Goal: Use online tool/utility: Use online tool/utility

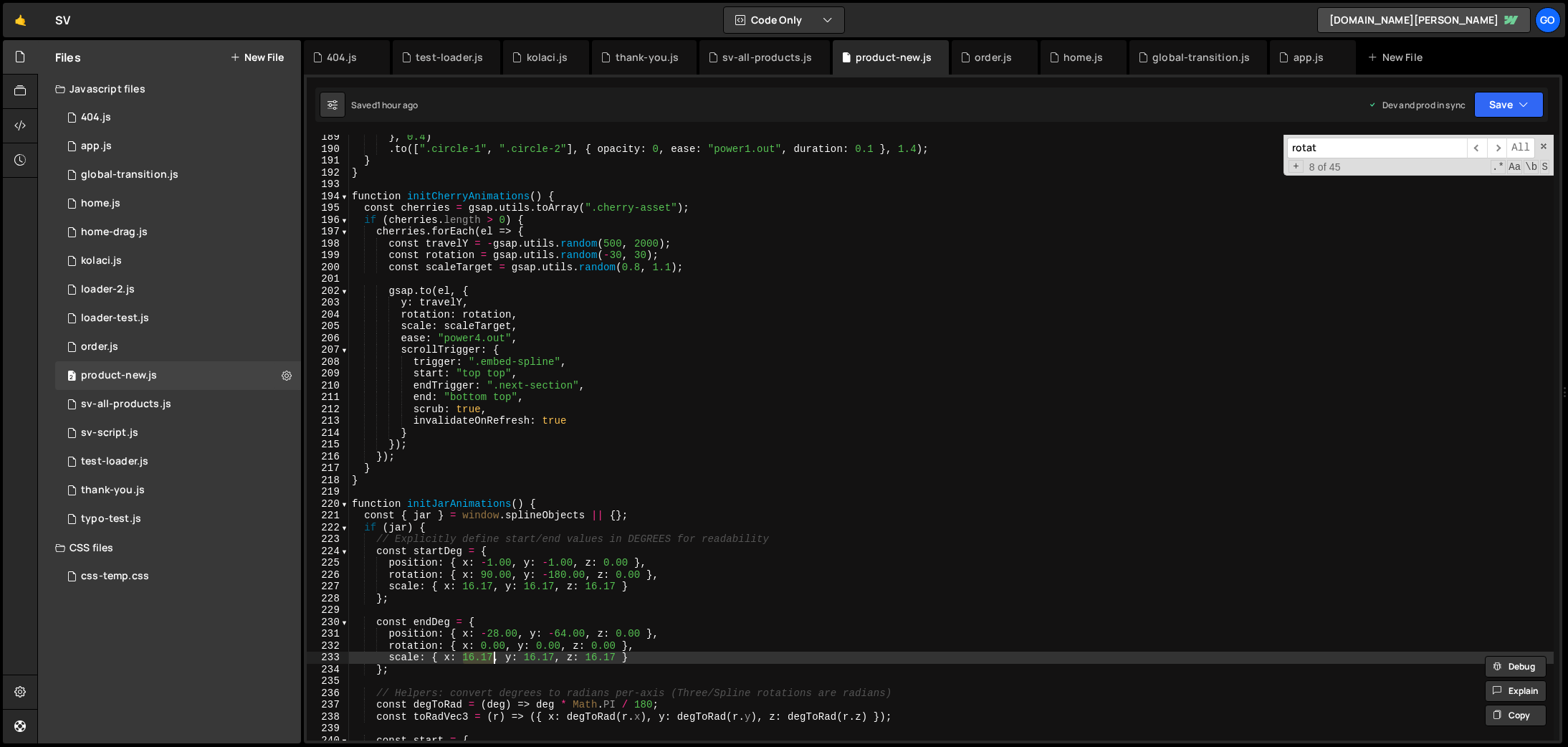
scroll to position [2228, 0]
click at [559, 633] on div "} , 0.4 ) . to ([ ".circle-1" , ".circle-2" ] , { opacity : 0 , ease : "power1.…" at bounding box center [951, 446] width 1205 height 629
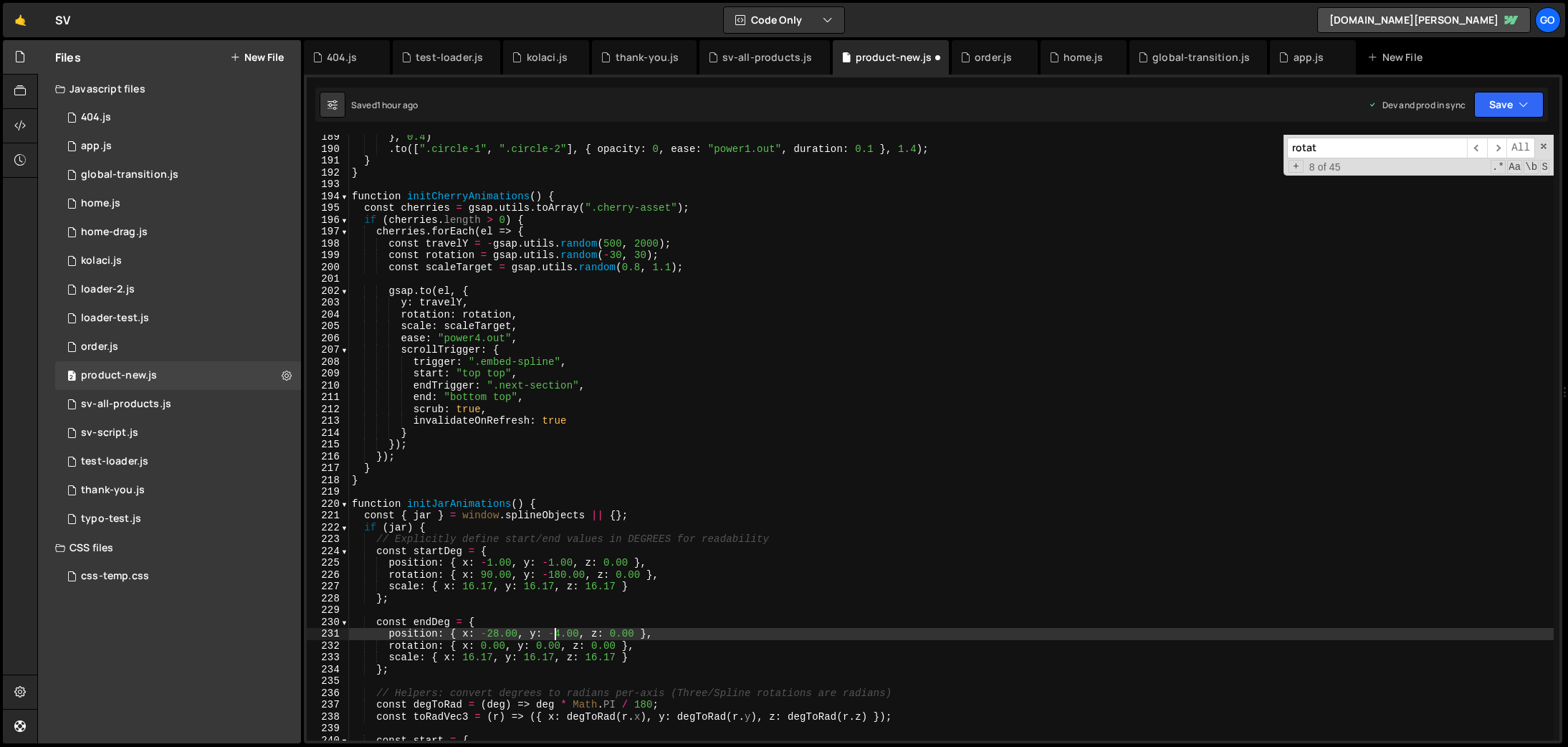
scroll to position [0, 15]
click at [495, 630] on div "} , 0.4 ) . to ([ ".circle-1" , ".circle-2" ] , { opacity : 0 , ease : "power1.…" at bounding box center [951, 446] width 1205 height 629
click at [849, 603] on div "} , 0.4 ) . to ([ ".circle-1" , ".circle-2" ] , { opacity : 0 , ease : "power1.…" at bounding box center [951, 446] width 1205 height 629
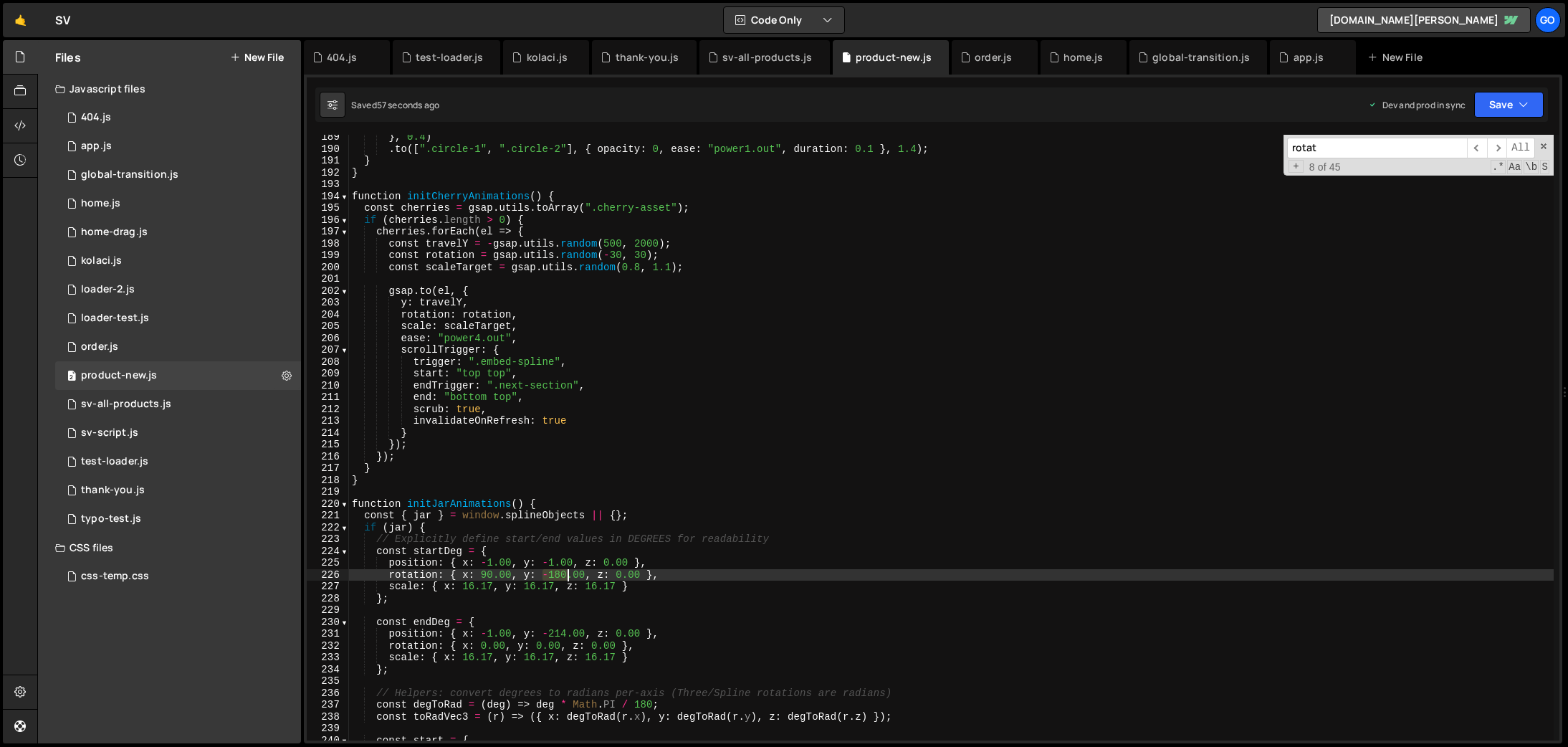
drag, startPoint x: 544, startPoint y: 574, endPoint x: 565, endPoint y: 572, distance: 21.1
click at [565, 572] on div "} , 0.4 ) . to ([ ".circle-1" , ".circle-2" ] , { opacity : 0 , ease : "power1.…" at bounding box center [951, 446] width 1205 height 629
click at [776, 236] on div "} , 0.4 ) . to ([ ".circle-1" , ".circle-2" ] , { opacity : 0 , ease : "power1.…" at bounding box center [951, 446] width 1205 height 629
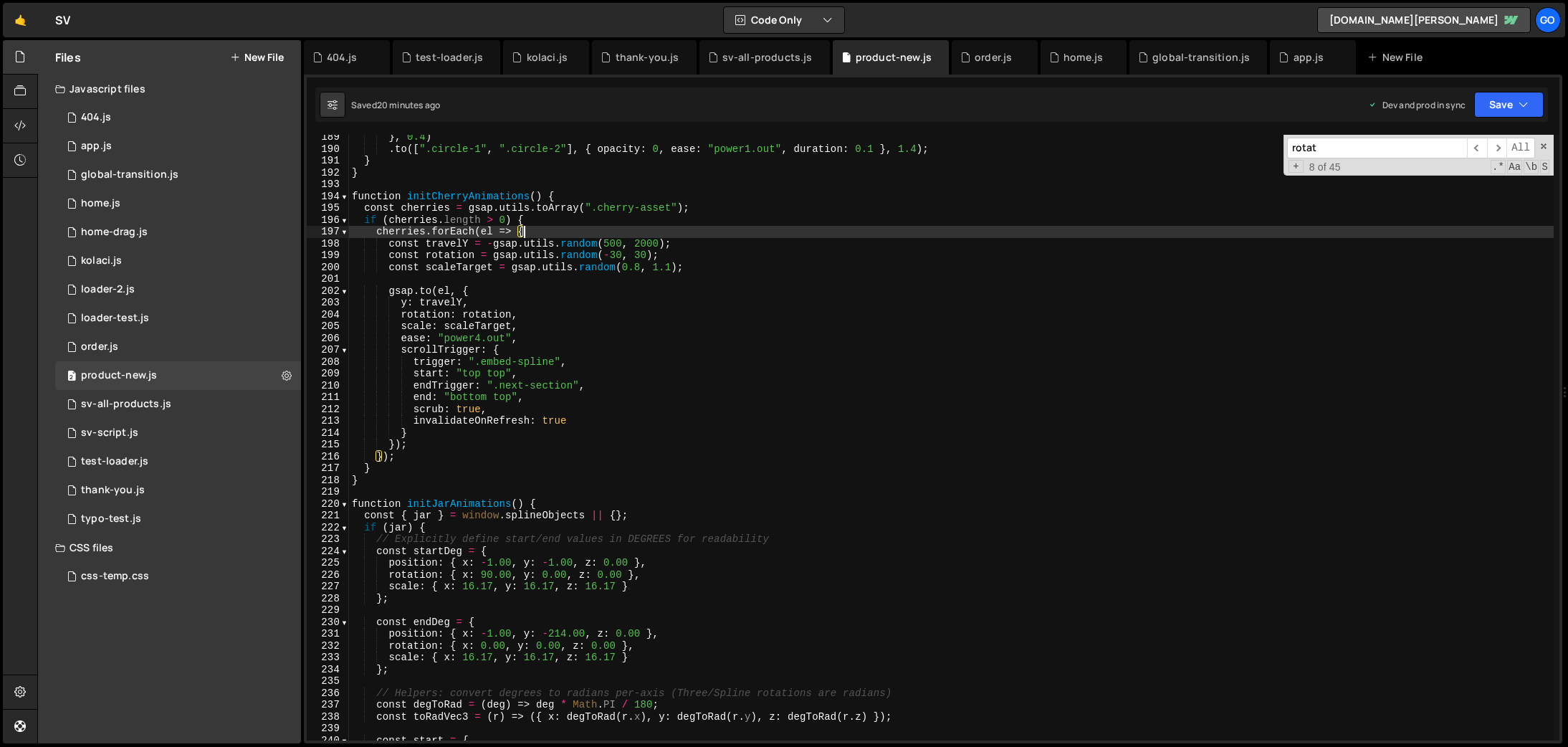
scroll to position [0, 12]
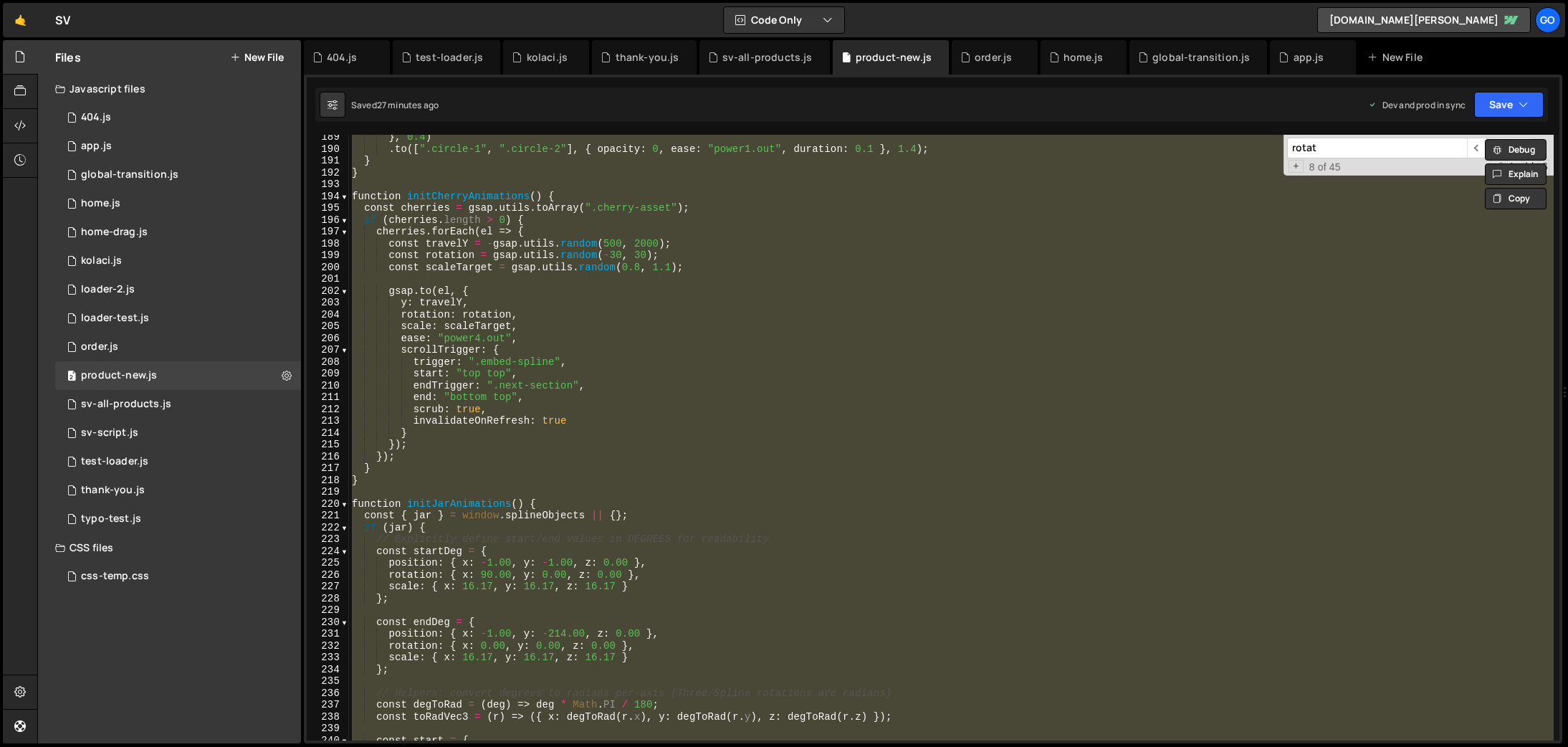
click at [628, 312] on div "} , 0.4 ) . to ([ ".circle-1" , ".circle-2" ] , { opacity : 0 , ease : "power1.…" at bounding box center [951, 438] width 1205 height 606
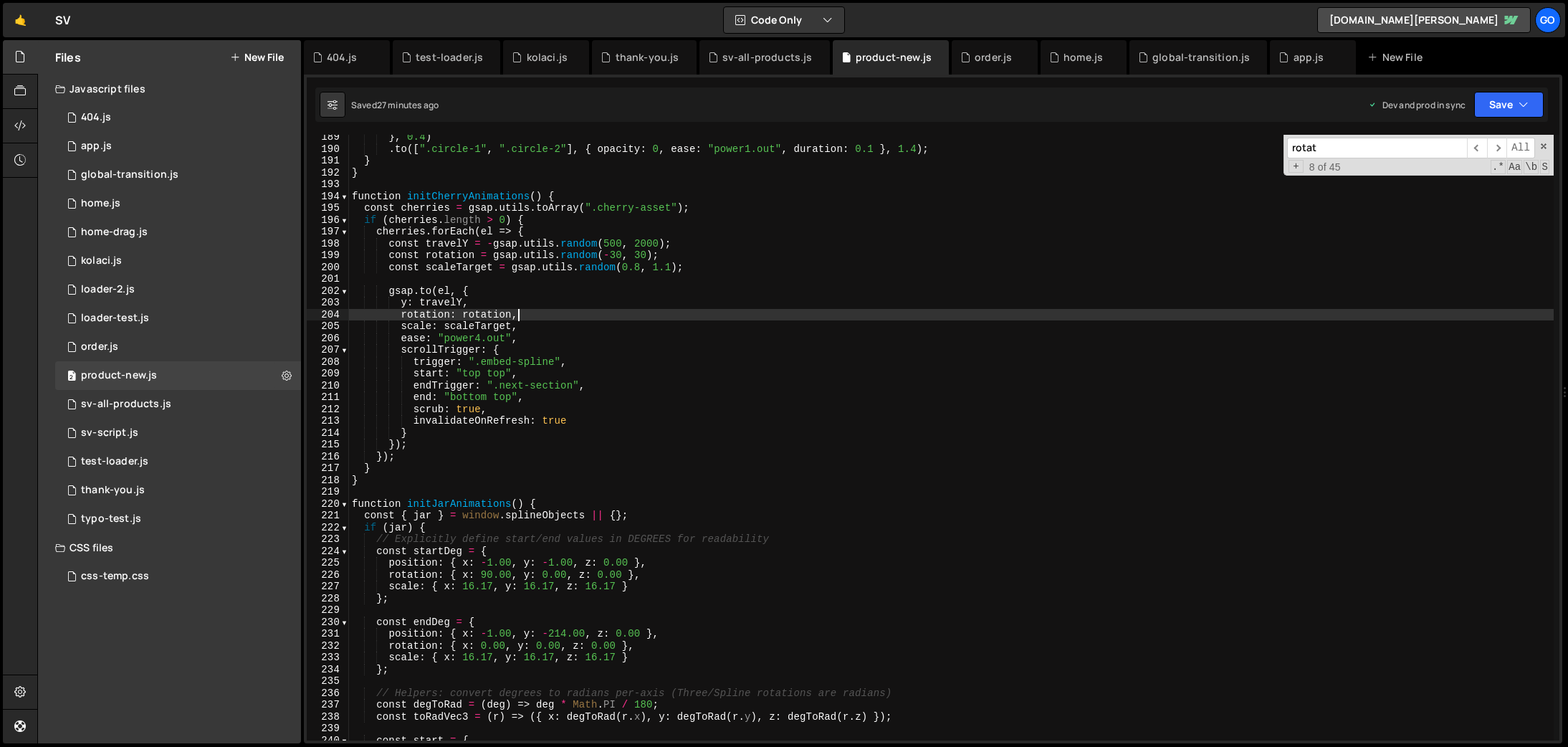
type textarea "console.log('📄 Product-4.js loaded and ready');"
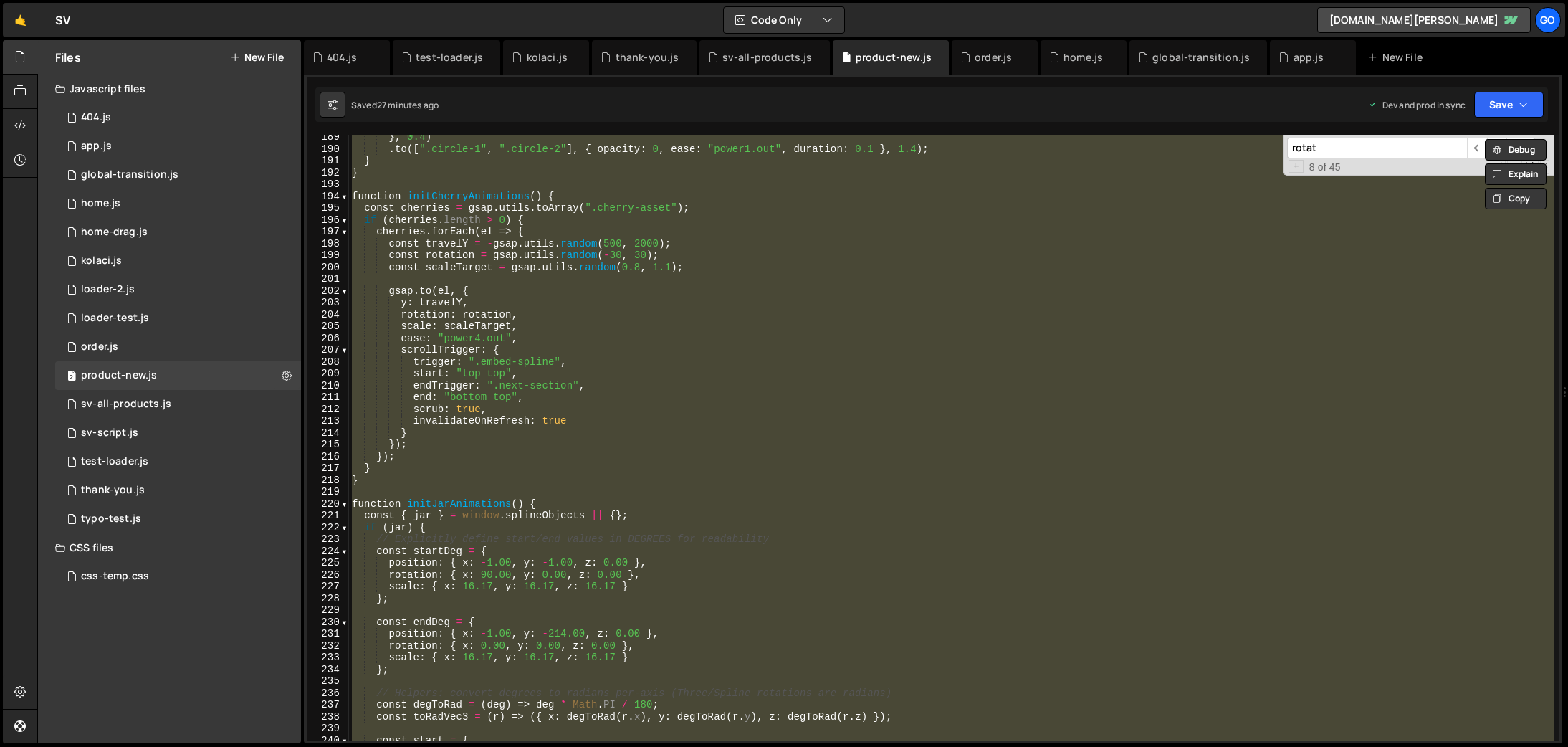
paste textarea
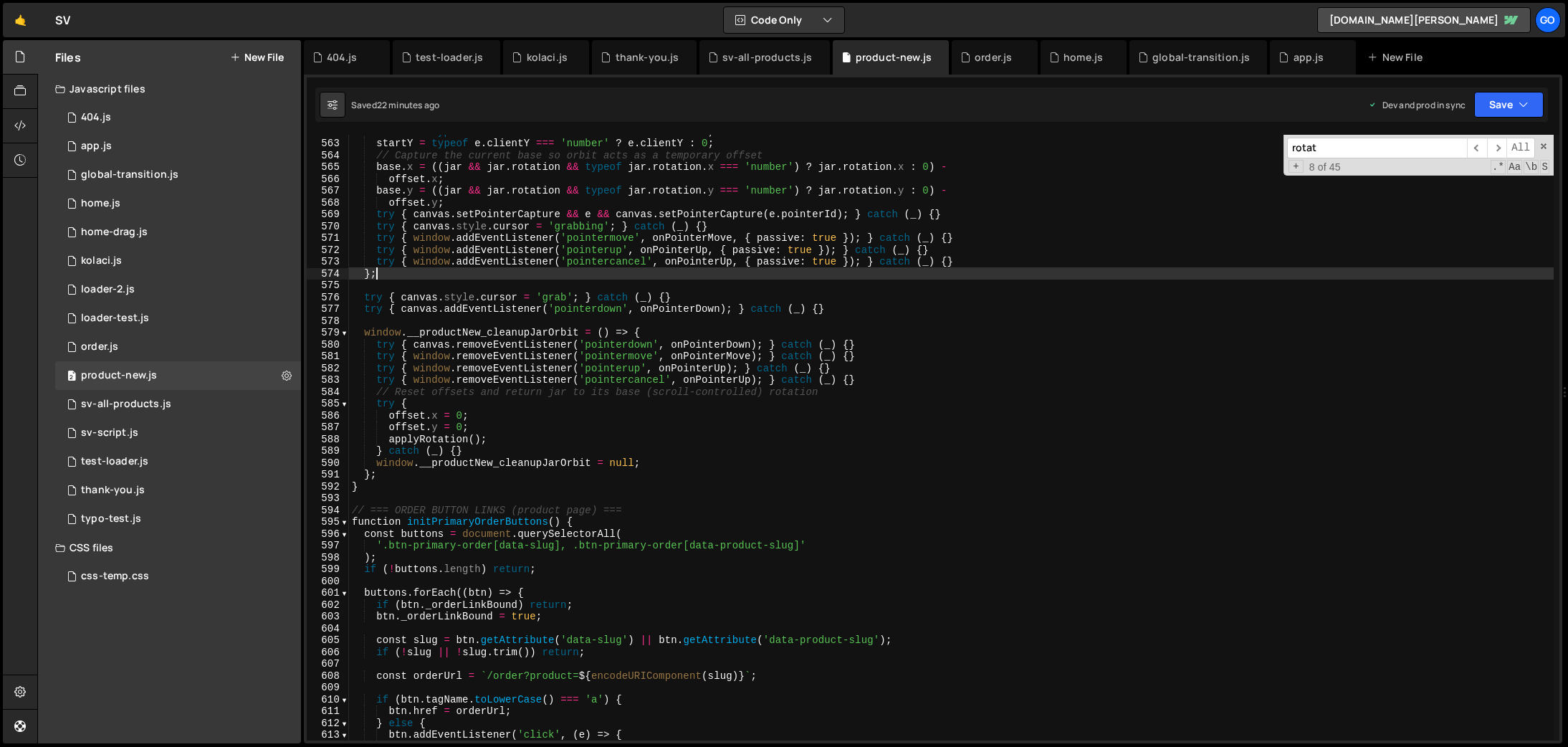
click at [638, 269] on div "startX = typeof e . clientX === 'number' ? e . clientX : 0 ; startY = typeof e …" at bounding box center [951, 440] width 1205 height 629
type textarea "console.log('📄 Product-4.js loaded and ready');"
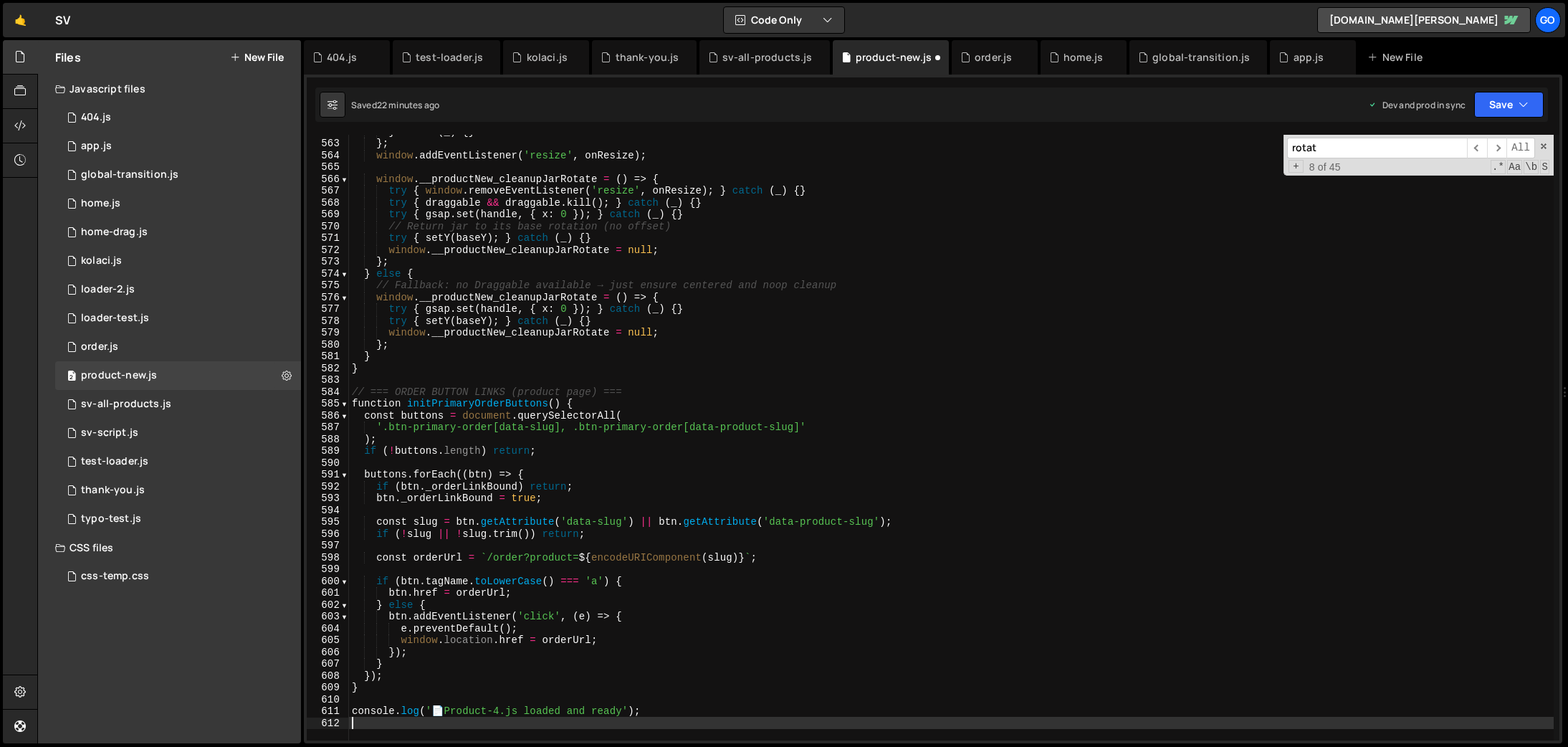
click at [791, 350] on div "} catch ( _ ) { } } ; window . addEventListener ( 'resize' , onResize ) ; windo…" at bounding box center [951, 440] width 1205 height 629
type textarea "};"
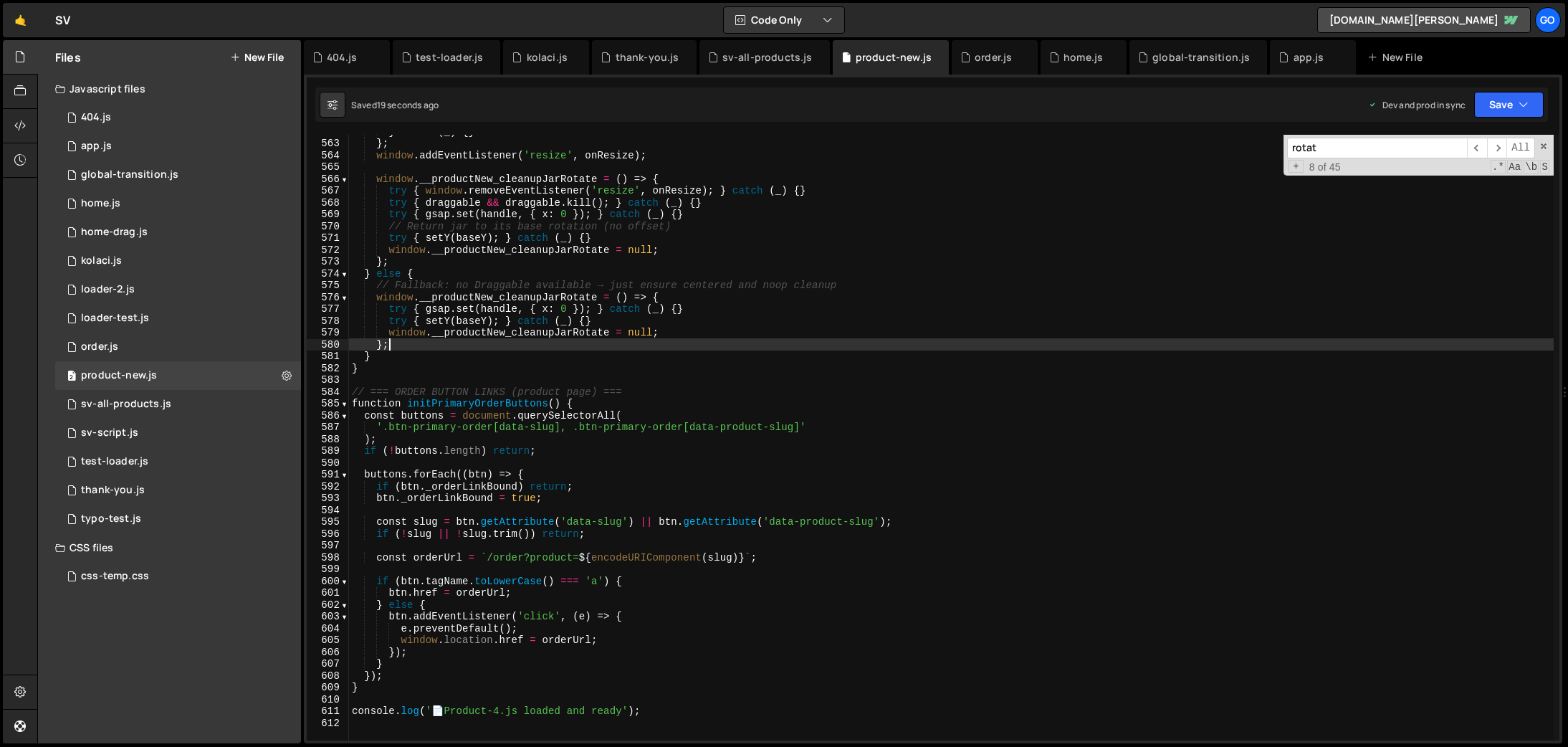
click at [741, 377] on div "} catch ( _ ) { } } ; window . addEventListener ( 'resize' , onResize ) ; windo…" at bounding box center [951, 440] width 1205 height 629
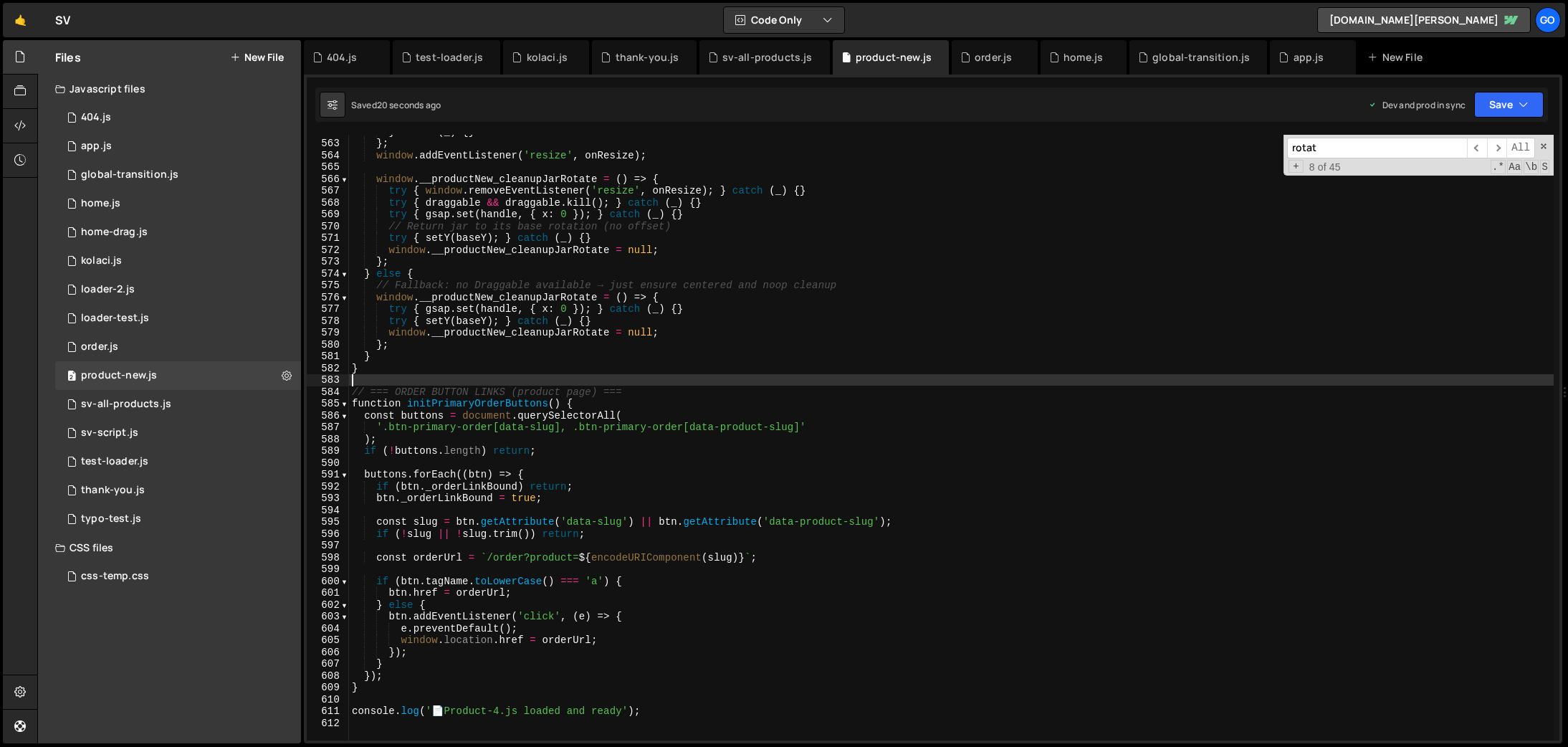
type textarea "console.log('📄 Product-4.js loaded and ready');"
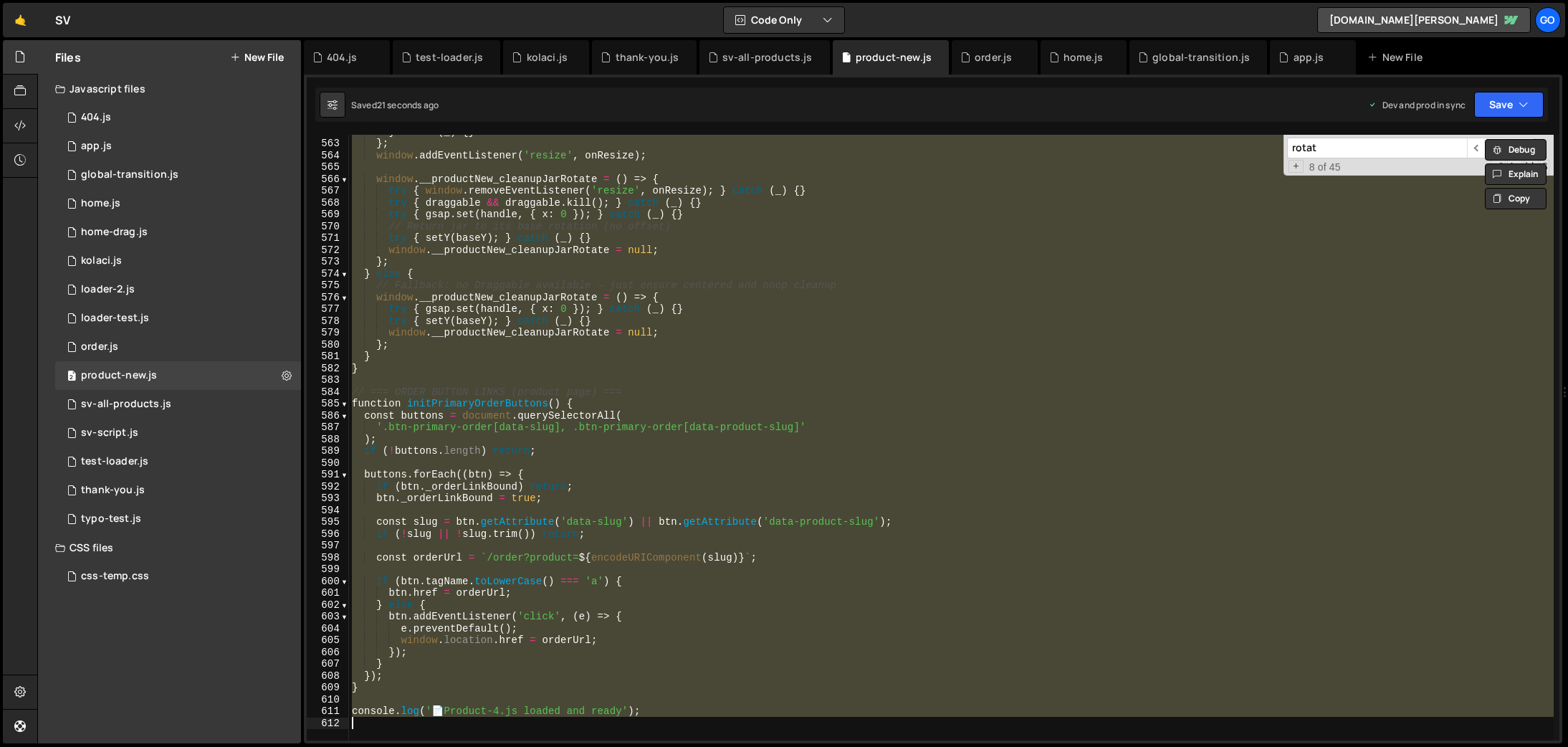
paste textarea
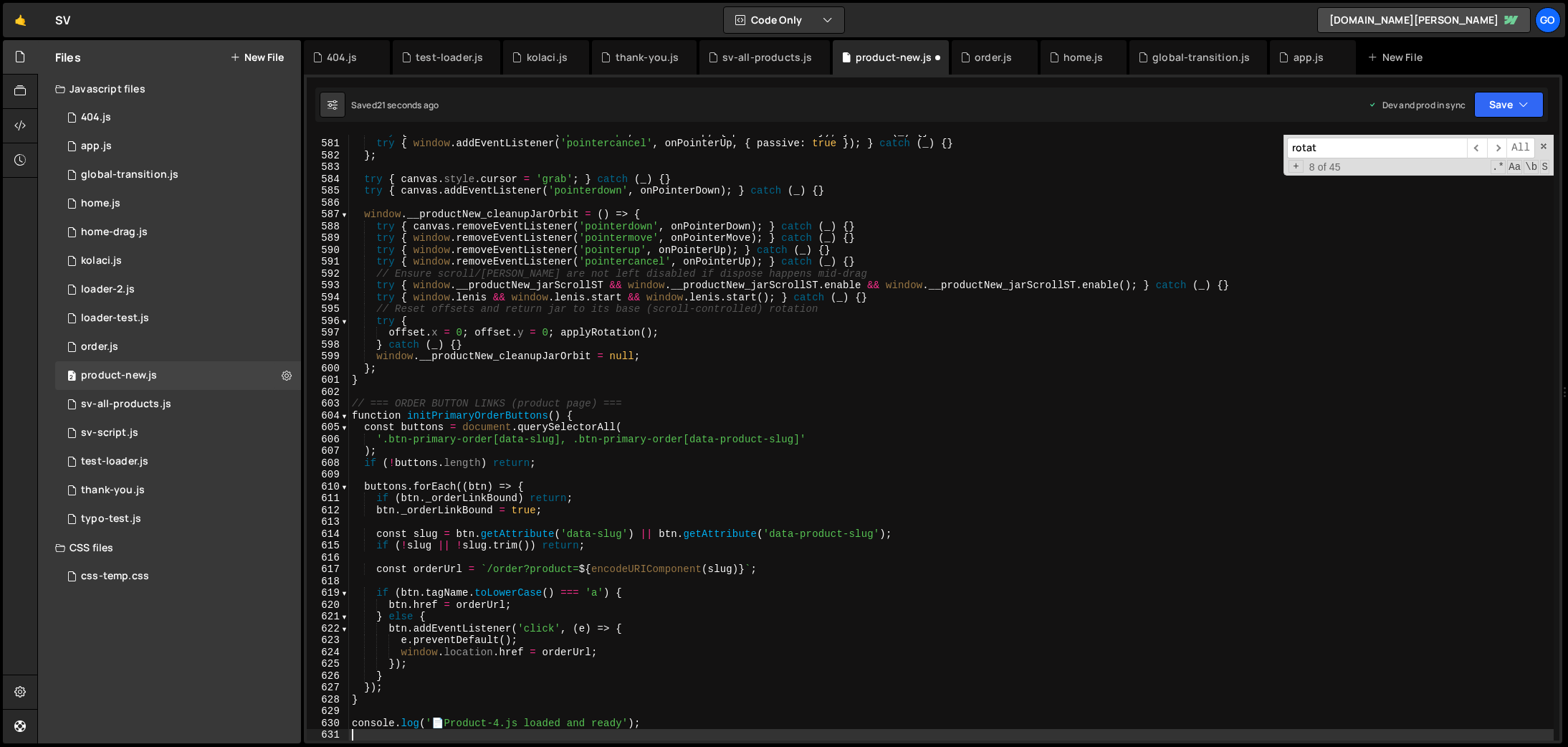
scroll to position [6859, 0]
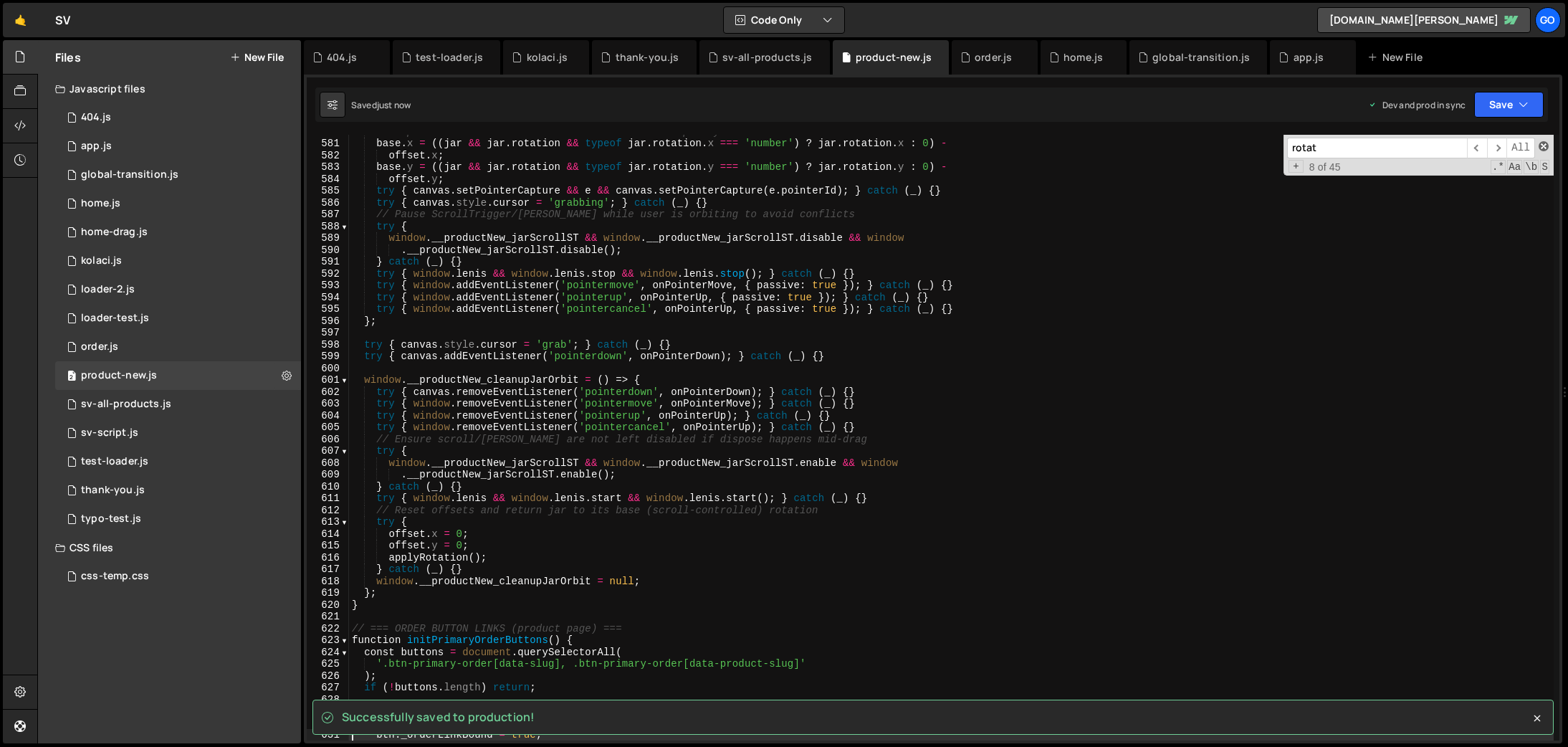
click at [1546, 145] on span at bounding box center [1543, 146] width 10 height 10
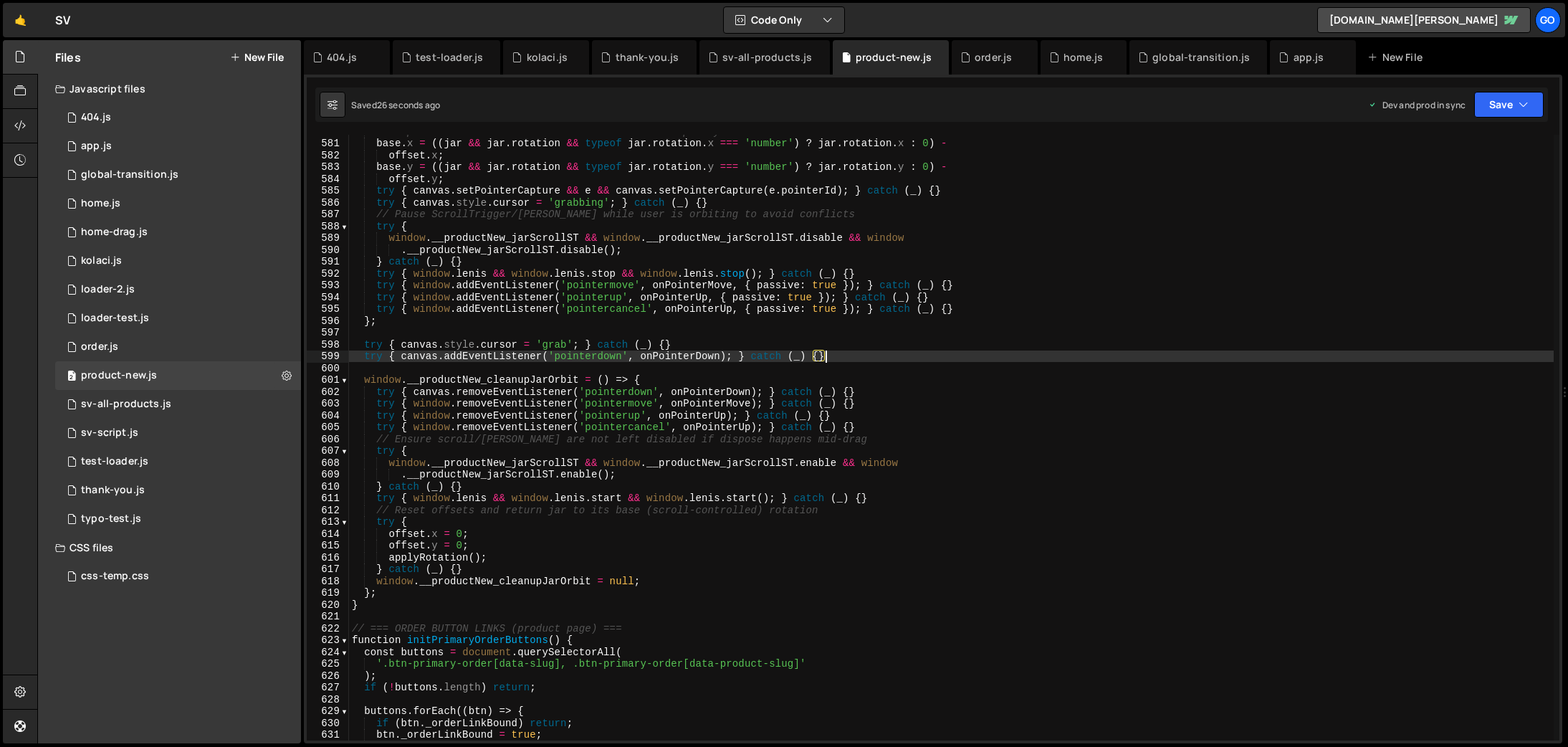
click at [845, 352] on div "// Capture the current base so orbit acts as a temporary offset base . x = (( j…" at bounding box center [951, 440] width 1205 height 629
type textarea "console.log('📄 Product-4.js loaded and ready');"
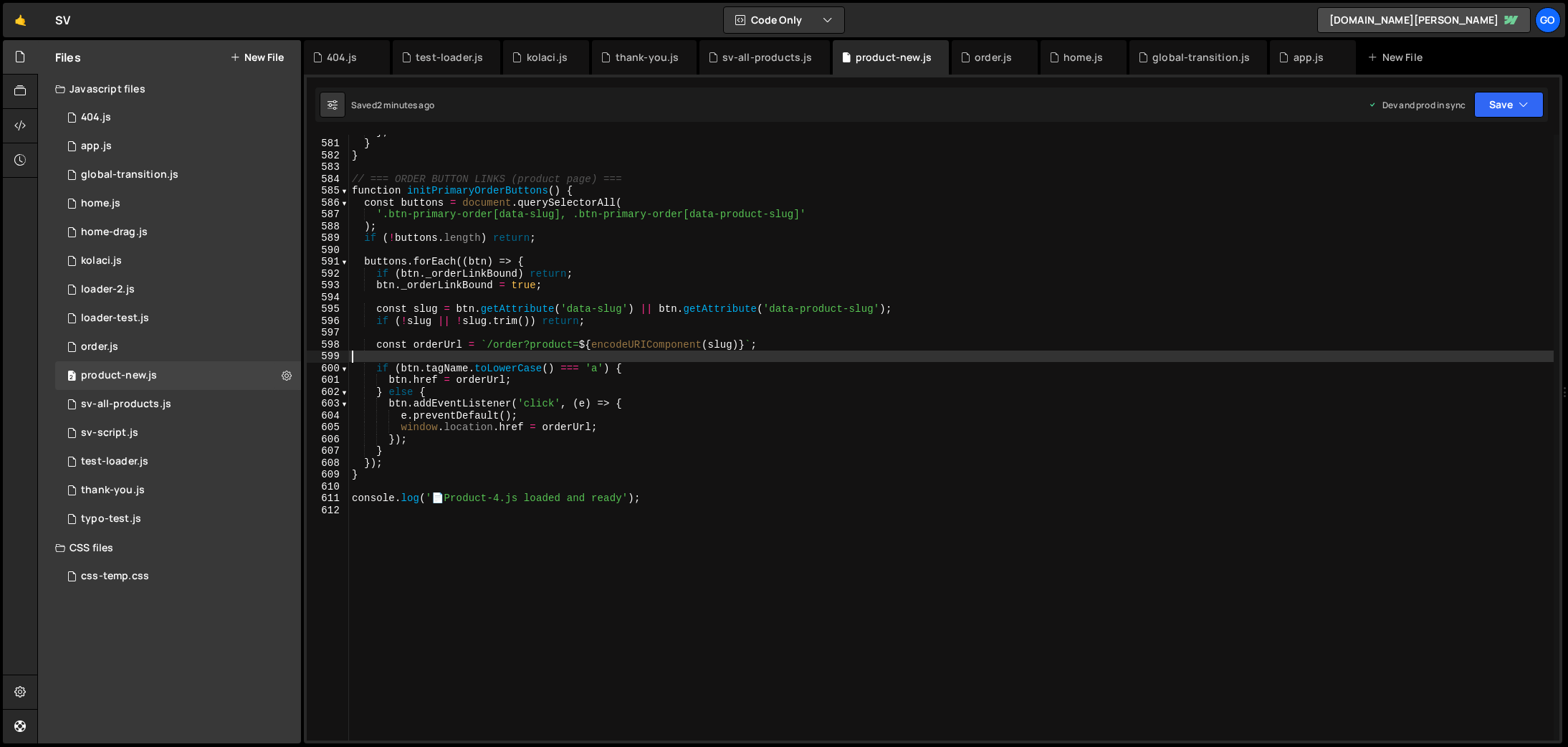
click at [755, 351] on div "} ; } } // === ORDER BUTTON LINKS (product page) === function initPrimaryOrderB…" at bounding box center [951, 440] width 1205 height 629
type textarea "console.log('📄 Product-4.js loaded and ready');"
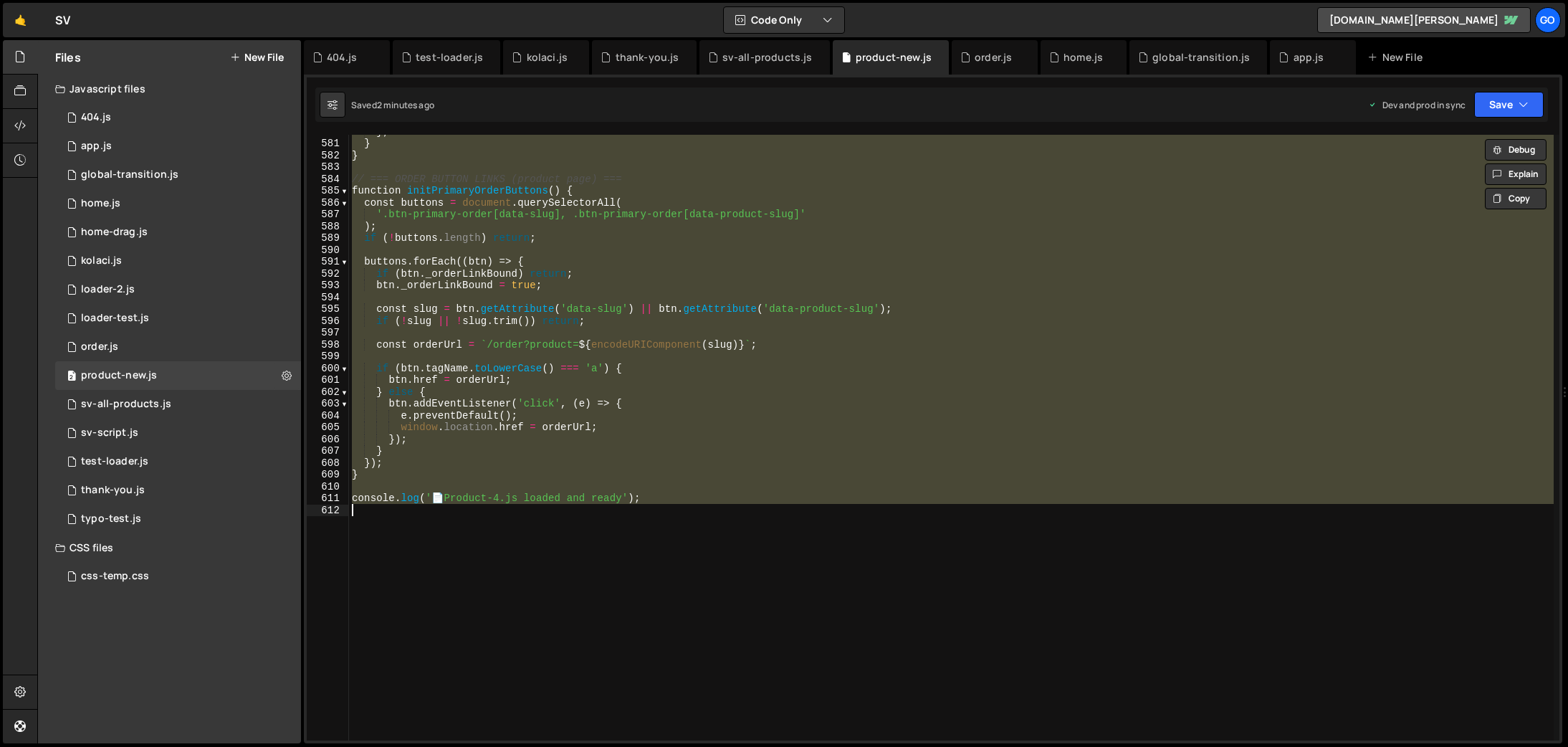
paste textarea
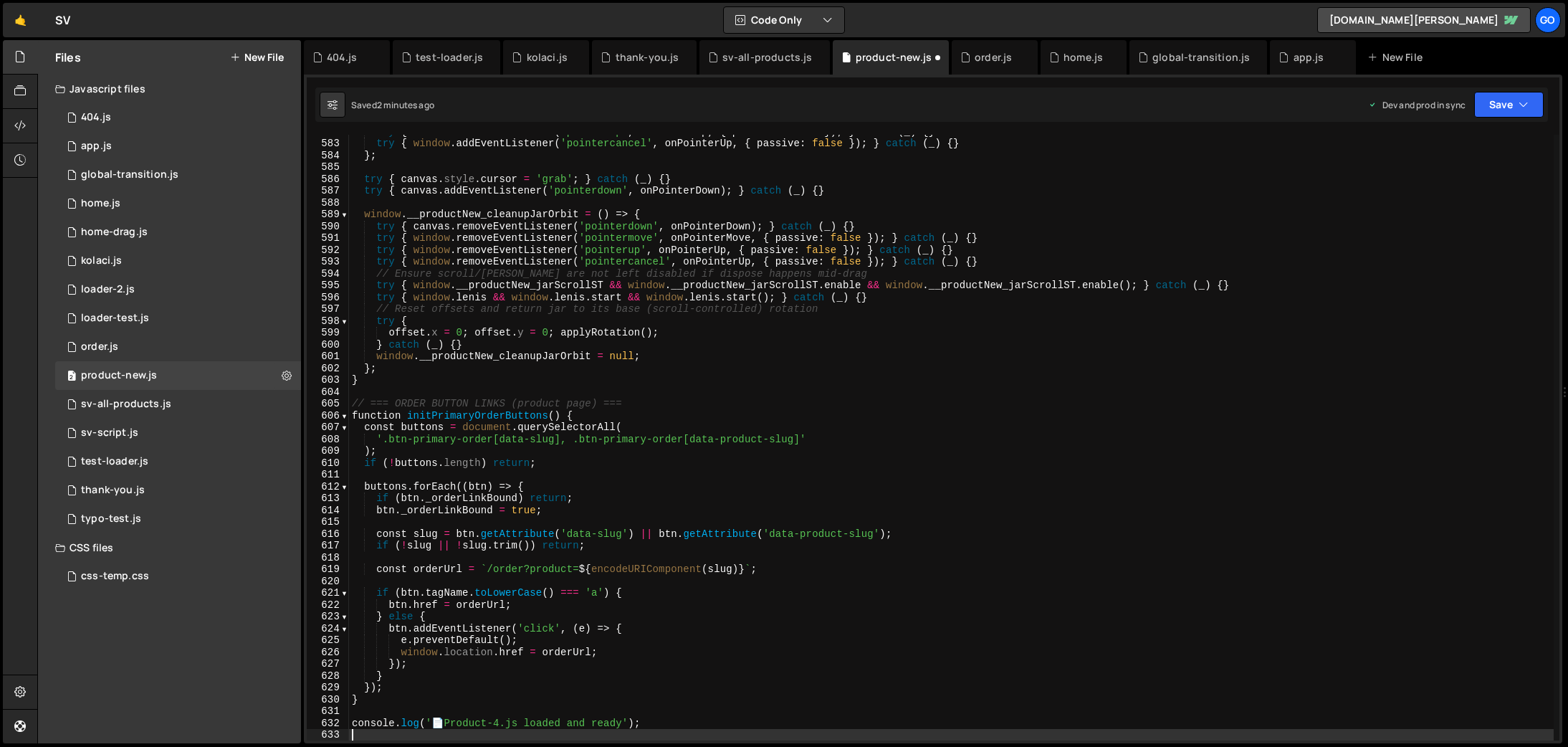
scroll to position [6883, 0]
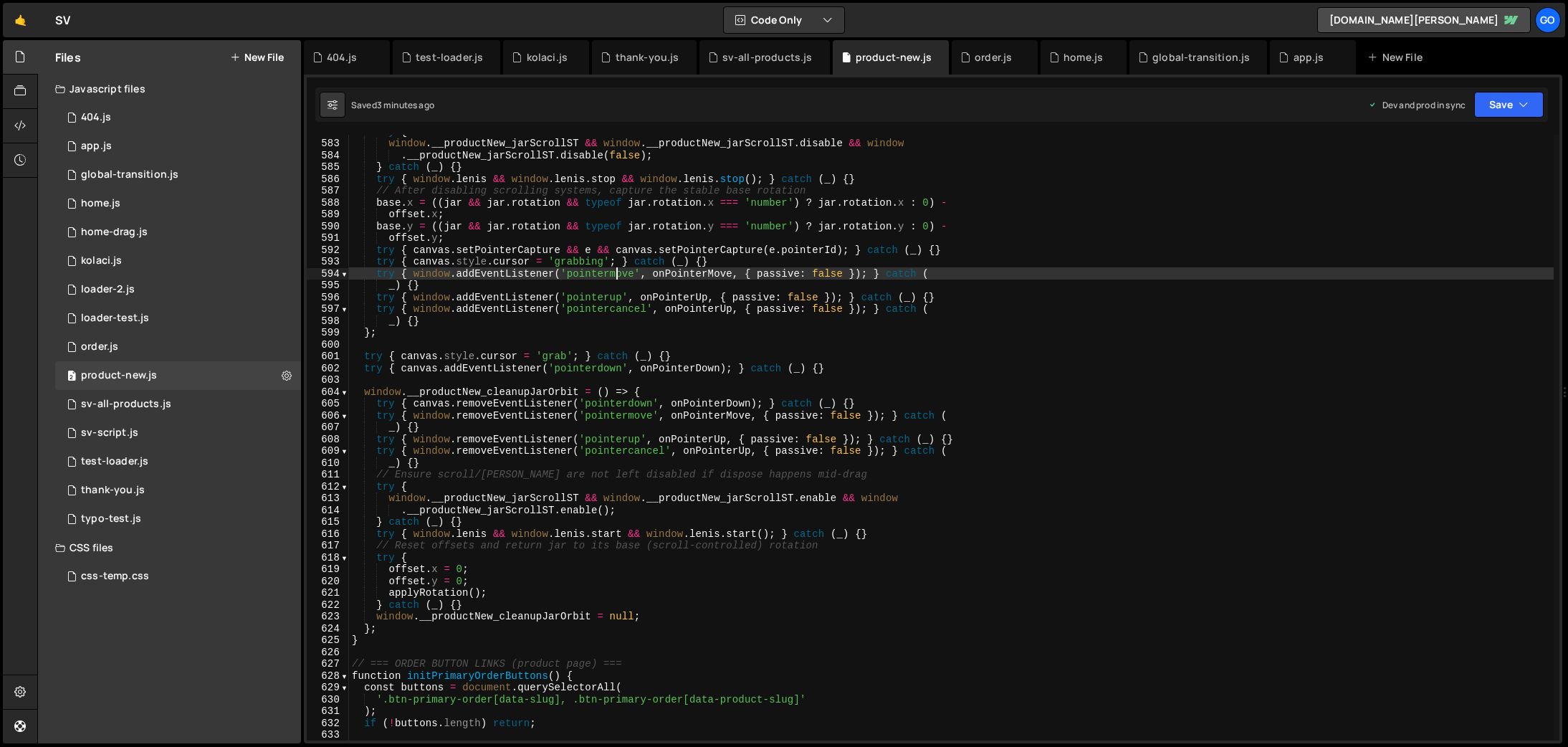
click at [615, 279] on div "try { window . __productNew_jarScrollST && window . __productNew_jarScrollST . …" at bounding box center [951, 440] width 1205 height 629
type textarea "console.log('📄 Product-4.js loaded and ready');"
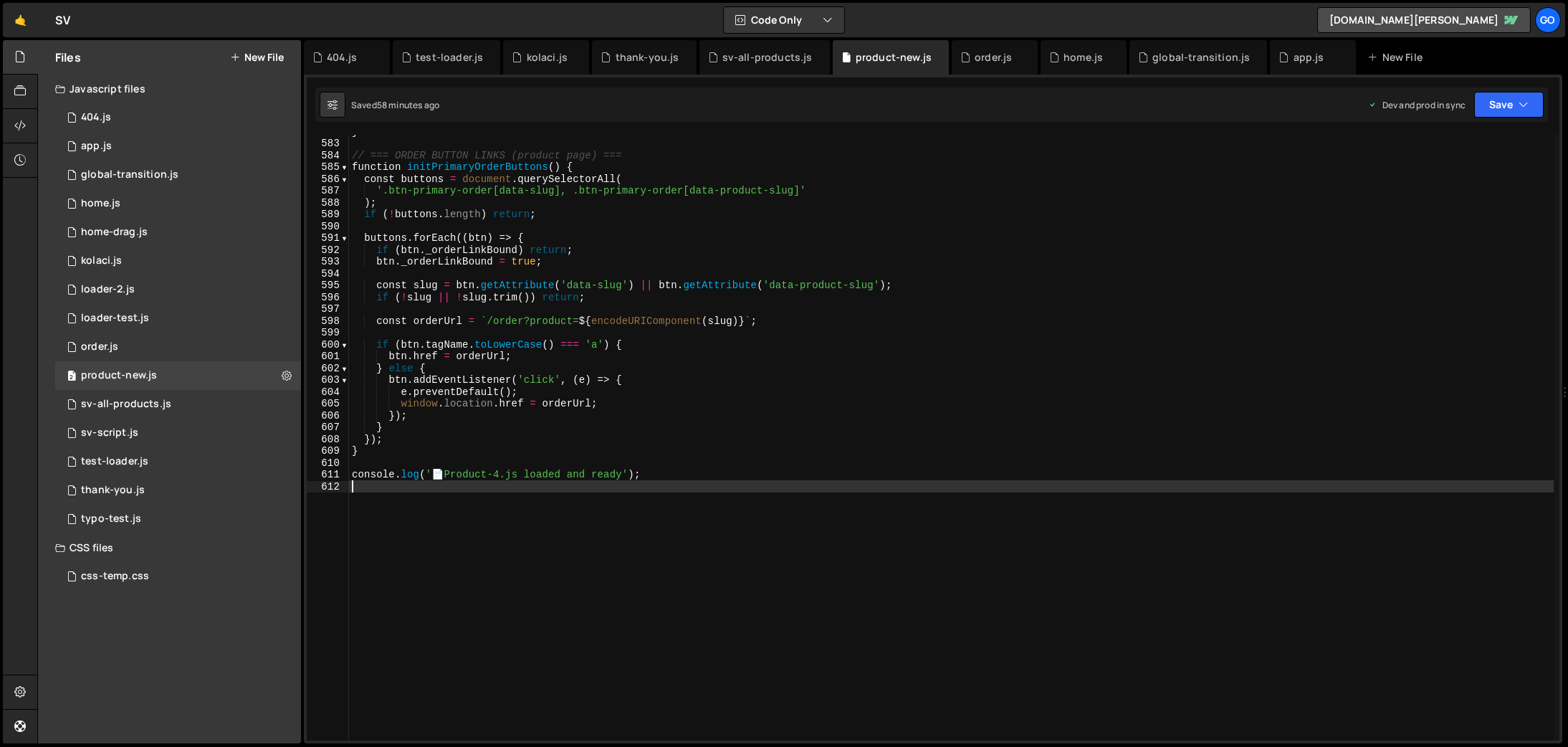
click at [721, 350] on div "} // === ORDER BUTTON LINKS (product page) === function initPrimaryOrderButtons…" at bounding box center [951, 440] width 1205 height 629
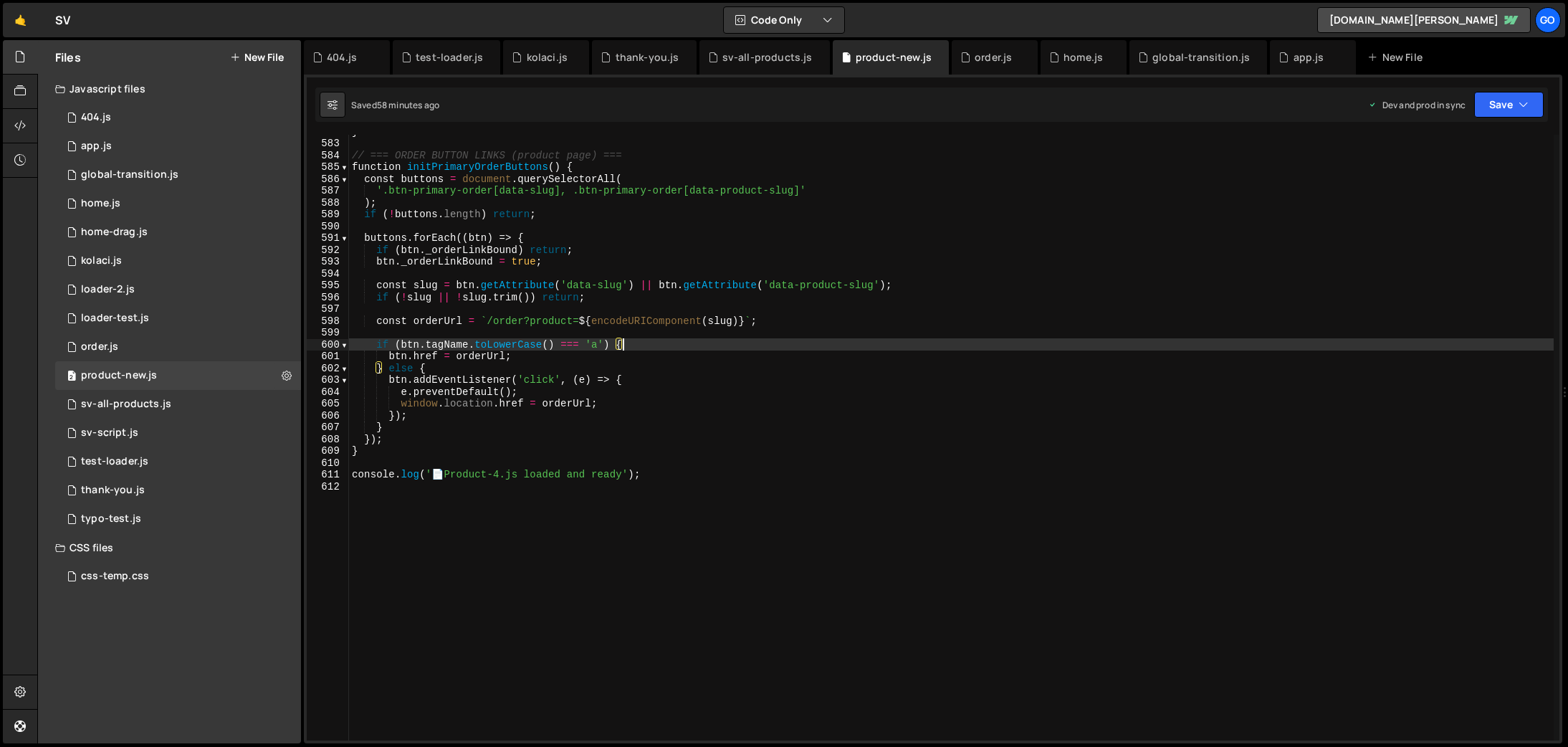
type textarea "console.log('📄 Product-4.js loaded and ready');"
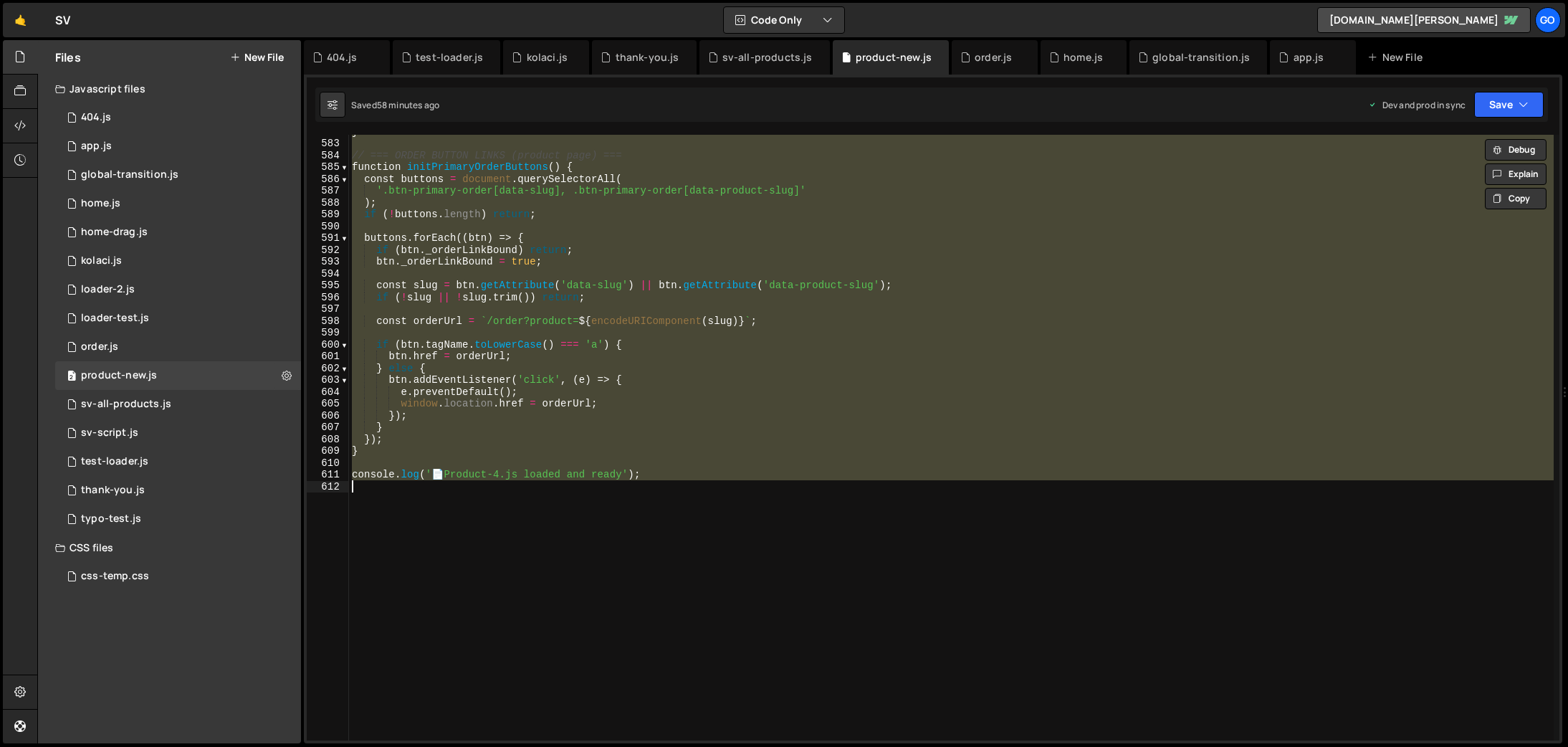
paste textarea
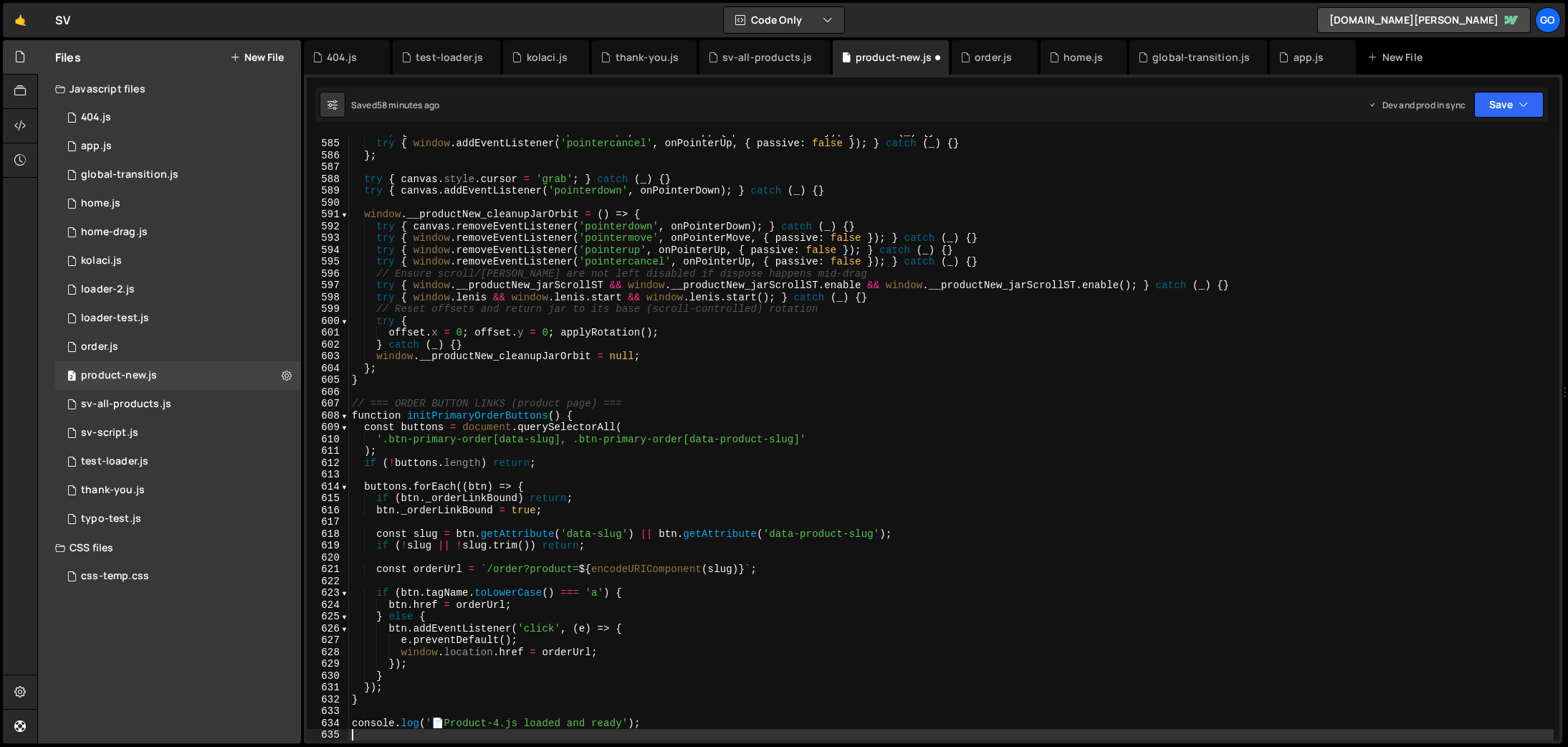
scroll to position [6907, 0]
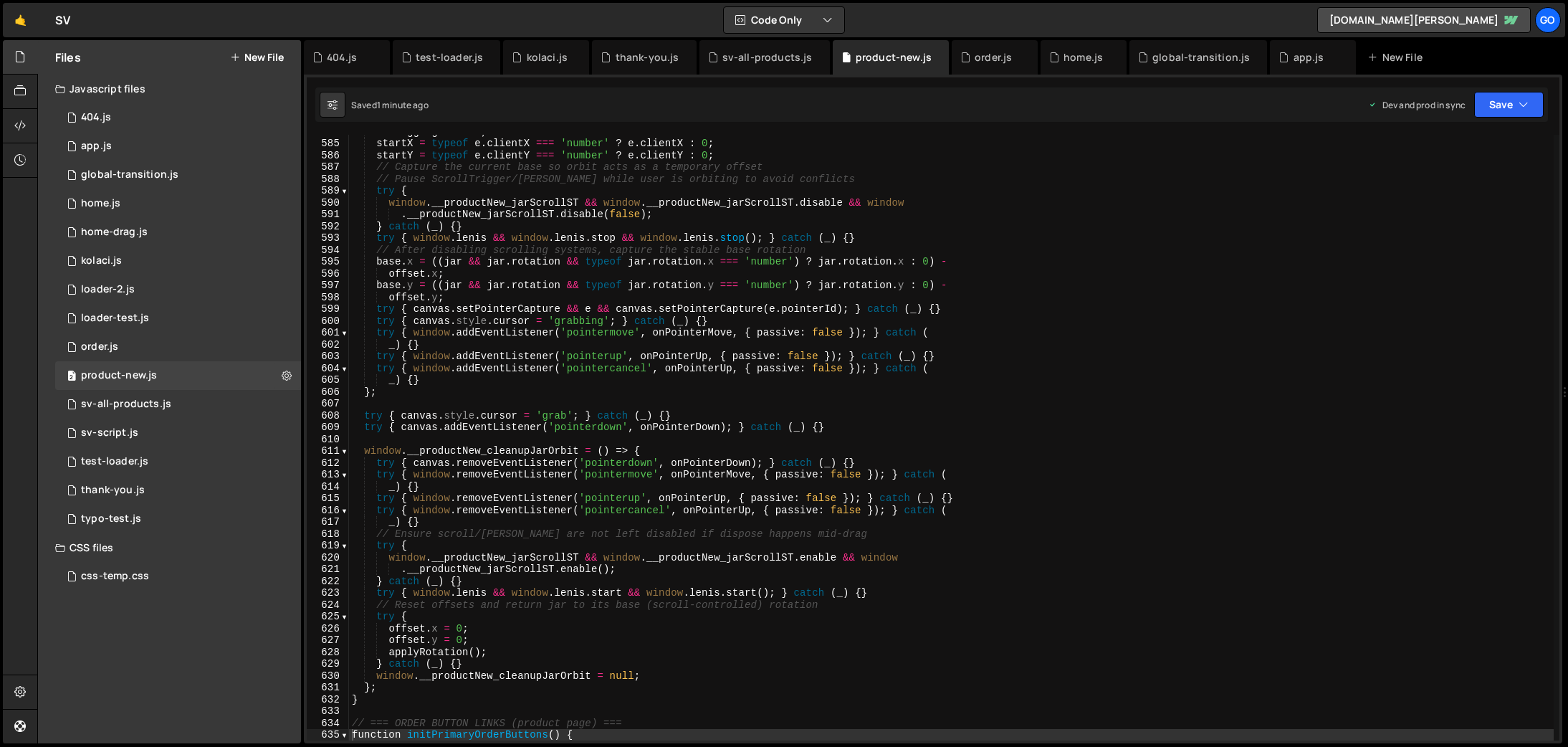
click at [855, 318] on div "isDragging = true ; startX = typeof e . clientX === 'number' ? e . clientX : 0 …" at bounding box center [951, 440] width 1205 height 629
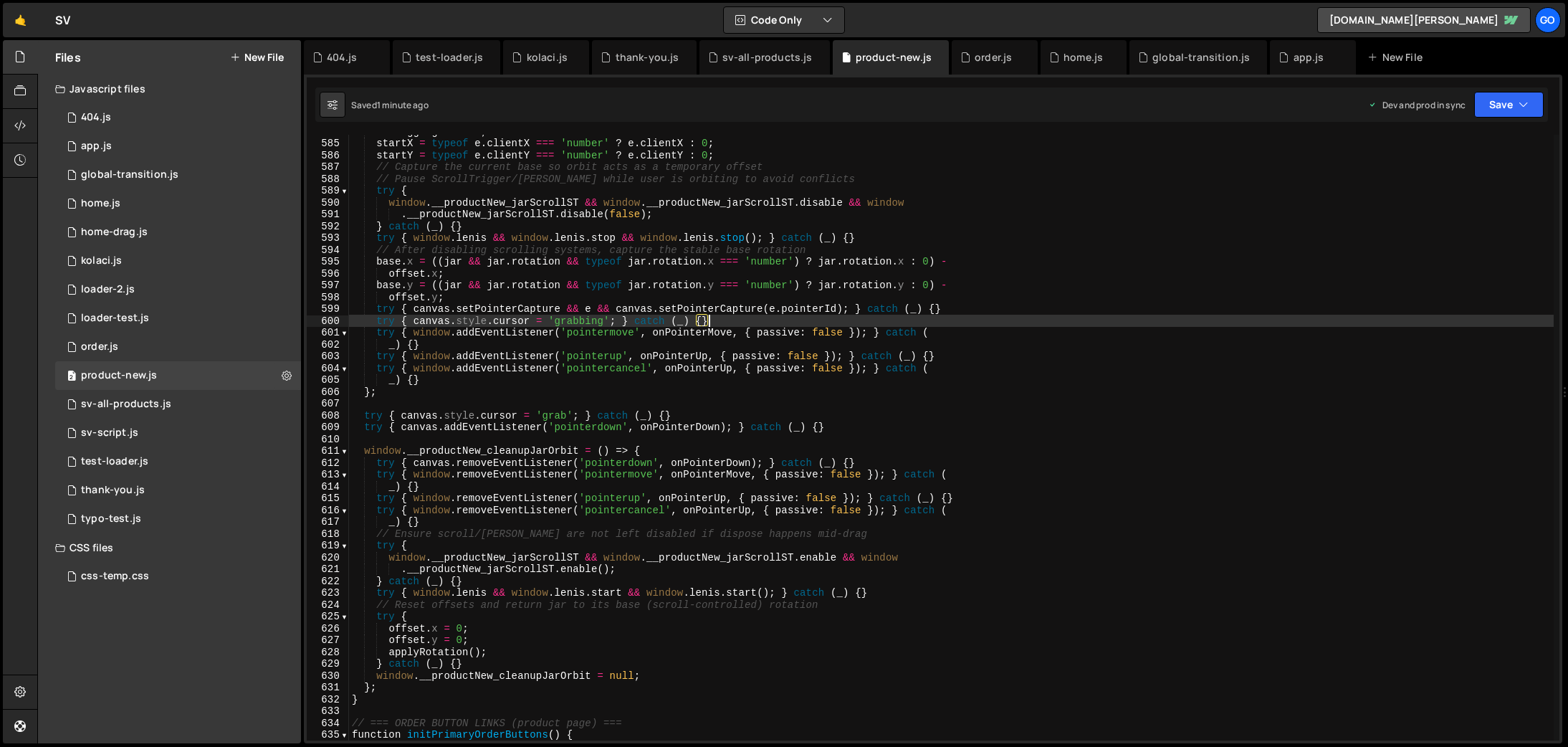
type textarea "console.log('📄 Product-4.js loaded and ready');"
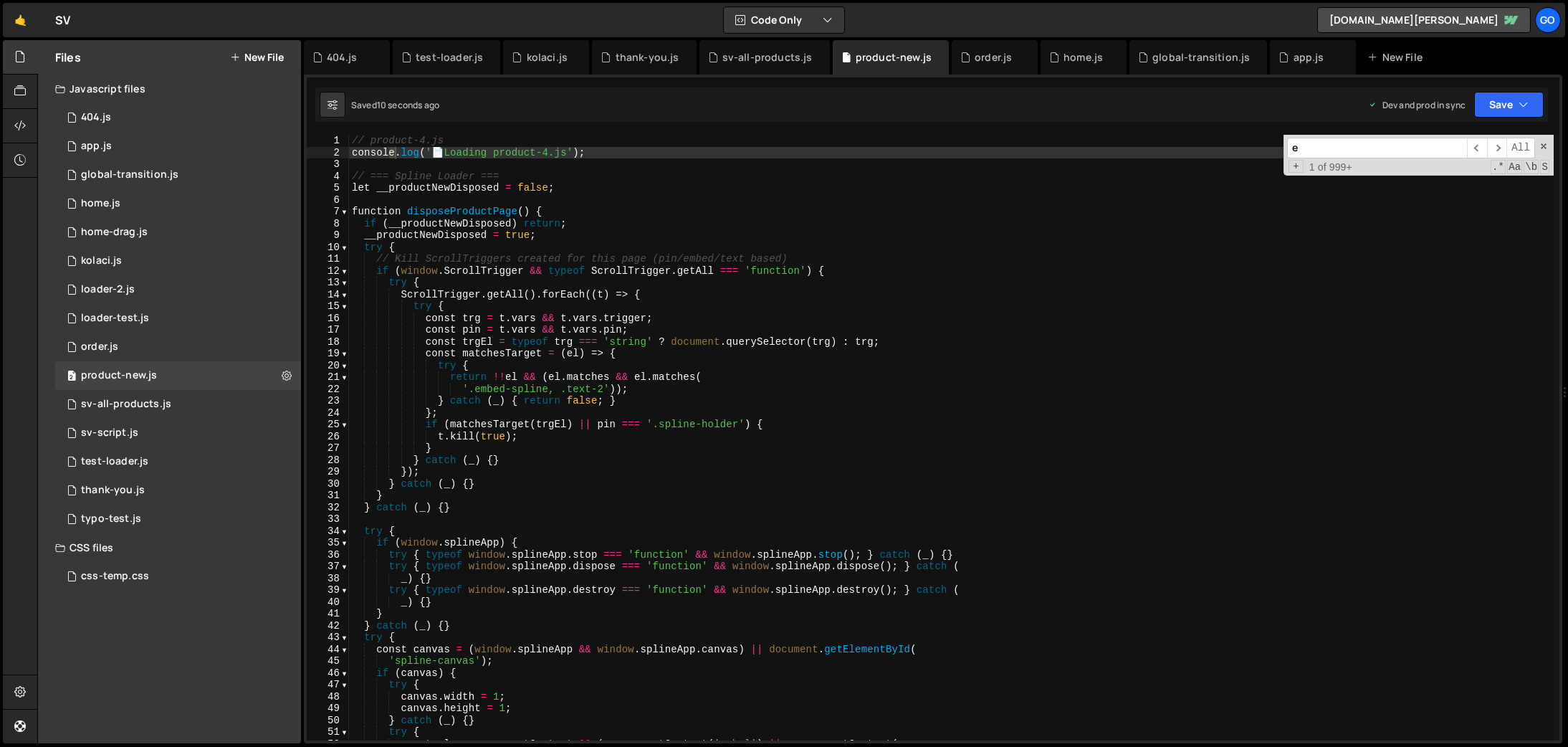
scroll to position [0, 0]
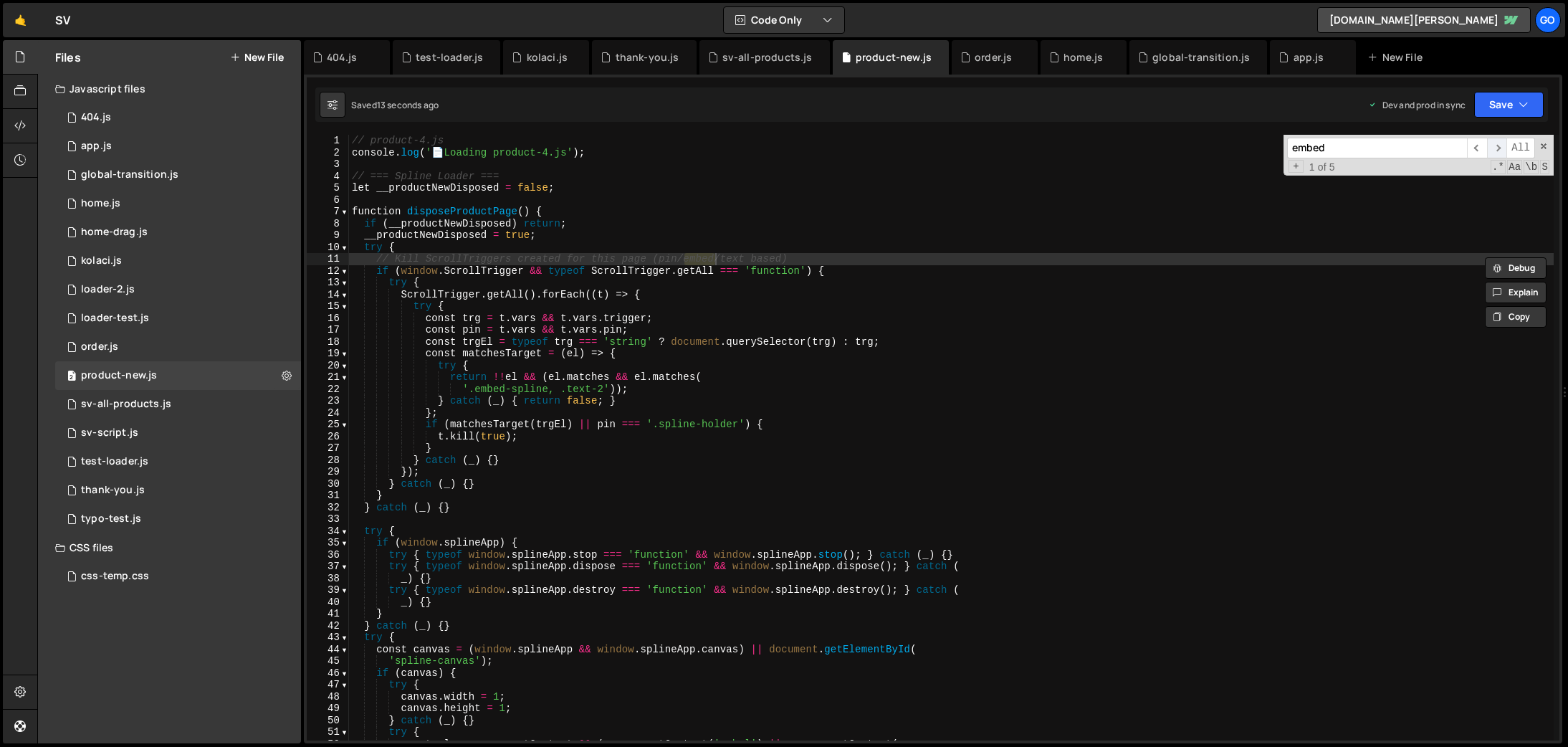
type input "embed"
click at [1490, 148] on span "​" at bounding box center [1497, 148] width 20 height 21
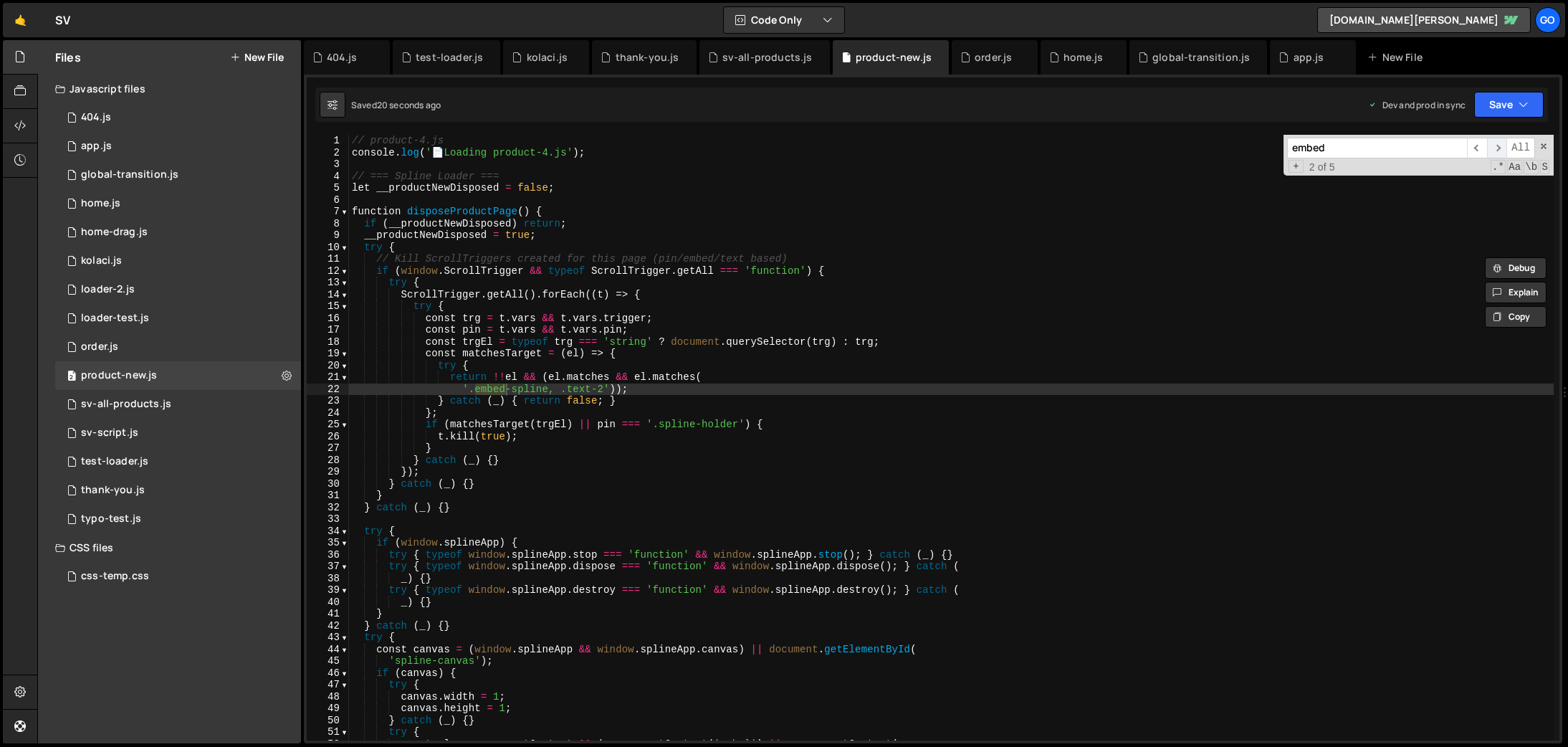
click at [1490, 148] on span "​" at bounding box center [1497, 148] width 20 height 21
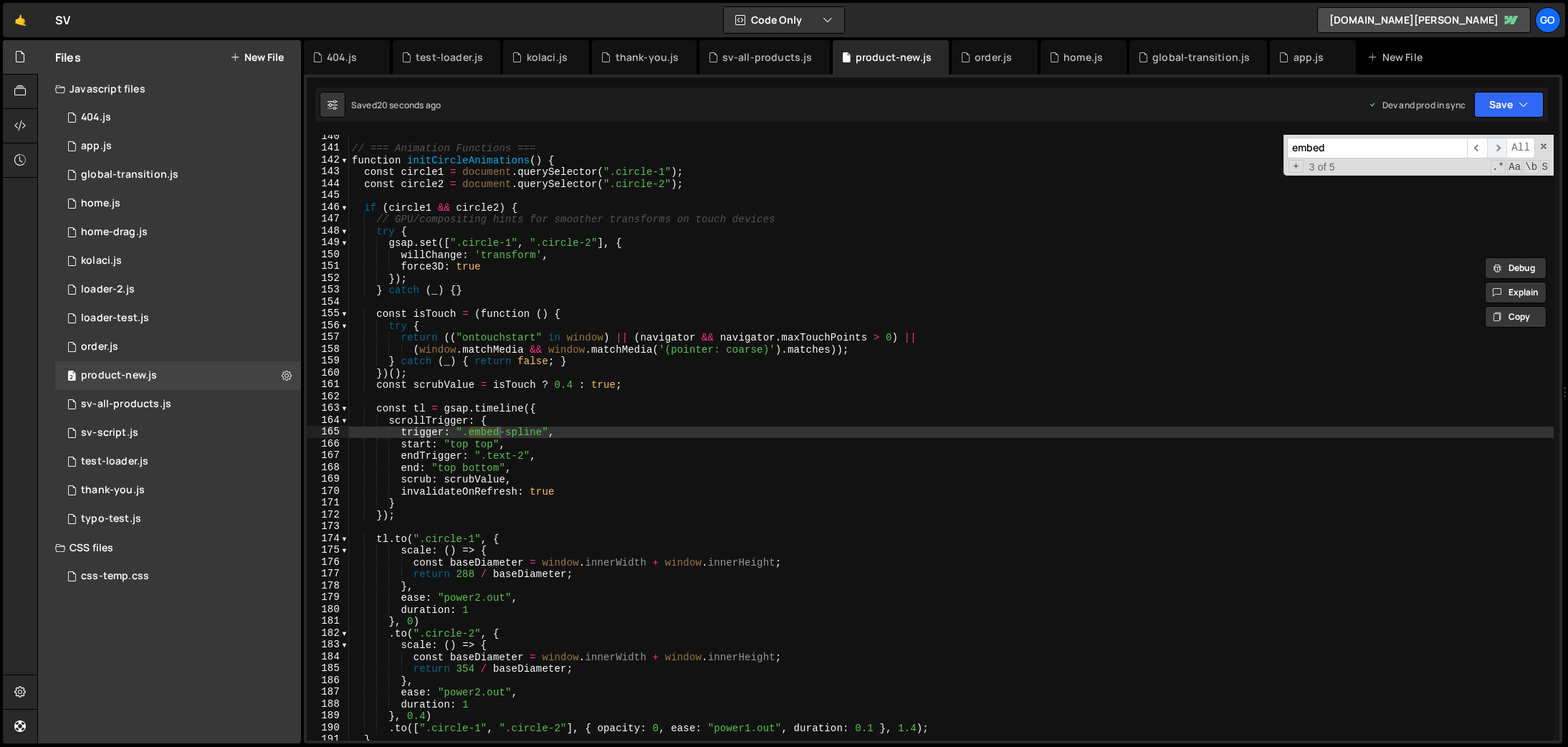
scroll to position [1649, 0]
type textarea "trigger: ".embed-spline","
click at [641, 429] on div "// === Animation Functions === function initCircleAnimations ( ) { const circle…" at bounding box center [951, 445] width 1205 height 629
click at [1336, 157] on input "embed" at bounding box center [1377, 148] width 180 height 21
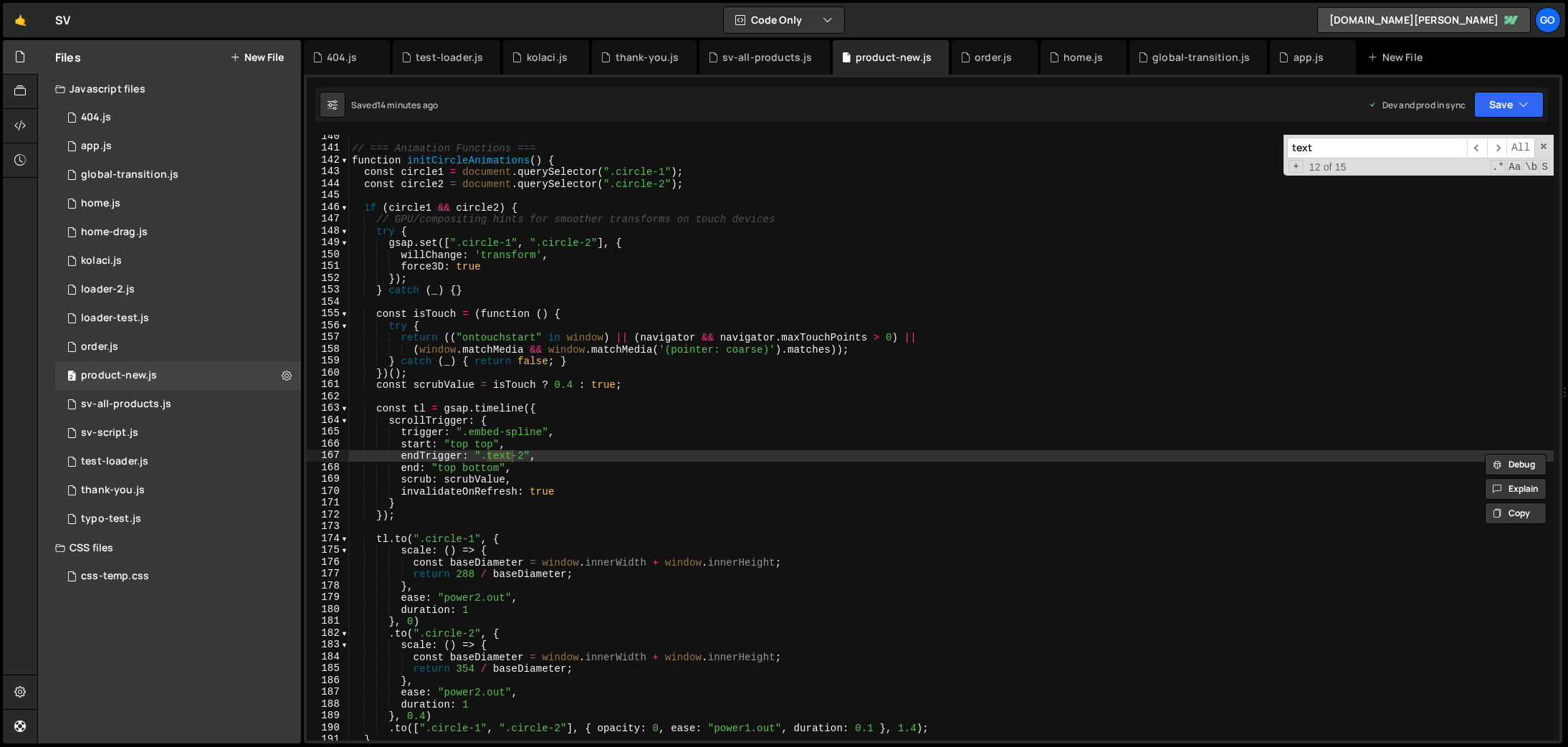
type input "text"
